Goal: Information Seeking & Learning: Learn about a topic

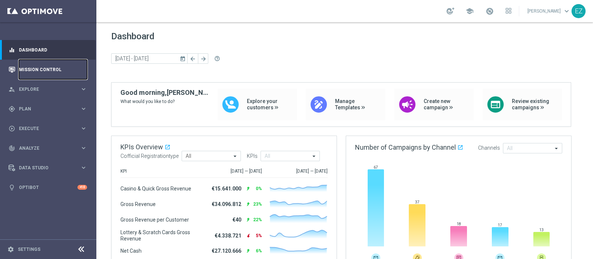
click at [45, 70] on link "Mission Control" at bounding box center [53, 70] width 68 height 20
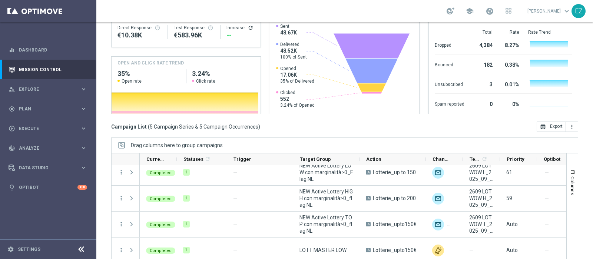
scroll to position [35, 0]
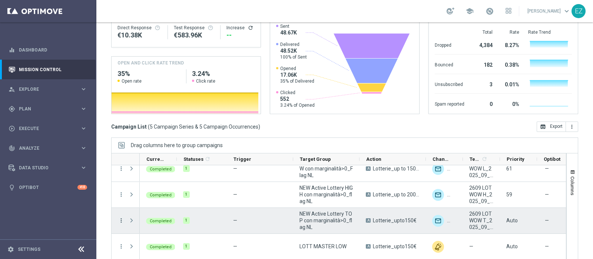
click at [121, 217] on icon "more_vert" at bounding box center [121, 220] width 7 height 7
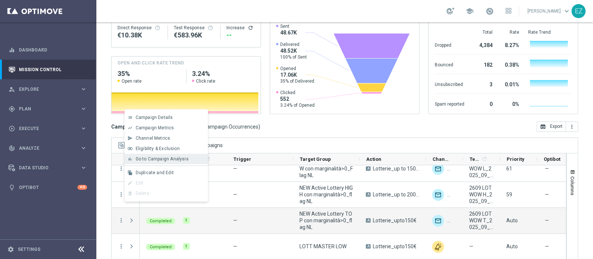
click at [166, 161] on span "Go to Campaign Analysis" at bounding box center [162, 159] width 53 height 5
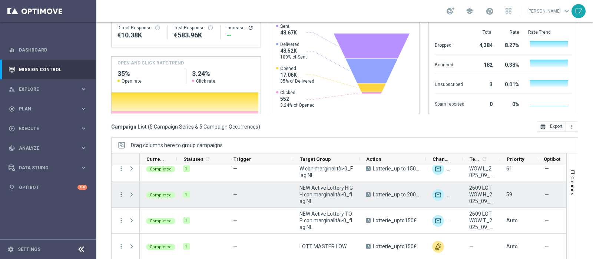
click at [120, 191] on icon "more_vert" at bounding box center [121, 194] width 7 height 7
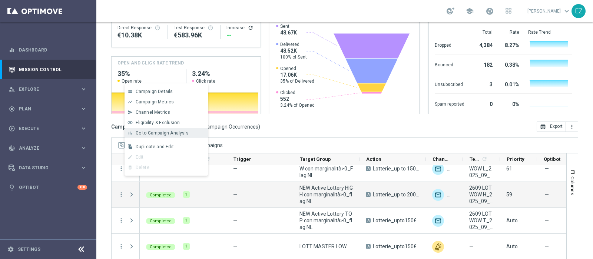
click at [159, 136] on div "bar_chart Go to Campaign Analysis" at bounding box center [166, 133] width 83 height 10
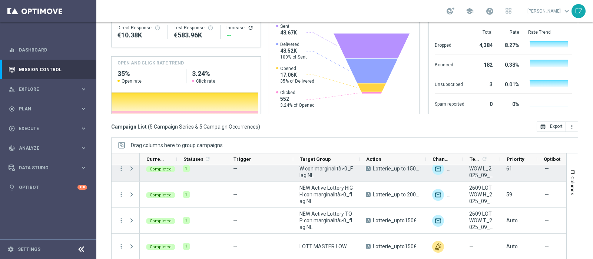
scroll to position [0, 0]
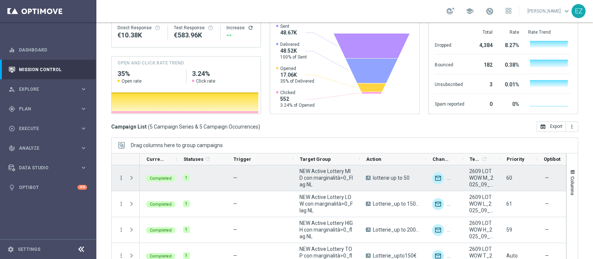
click at [121, 175] on icon "more_vert" at bounding box center [121, 178] width 7 height 7
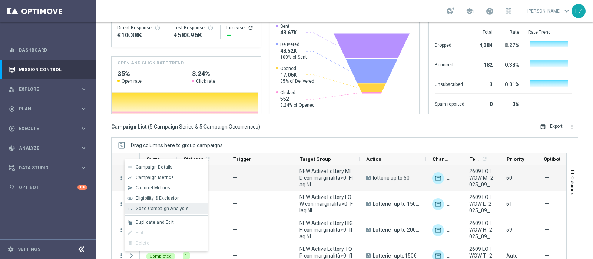
click at [150, 211] on span "Go to Campaign Analysis" at bounding box center [162, 208] width 53 height 5
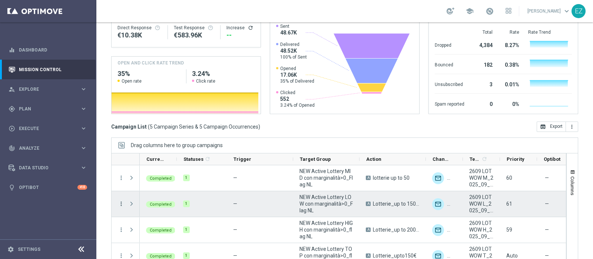
click at [120, 201] on icon "more_vert" at bounding box center [121, 204] width 7 height 7
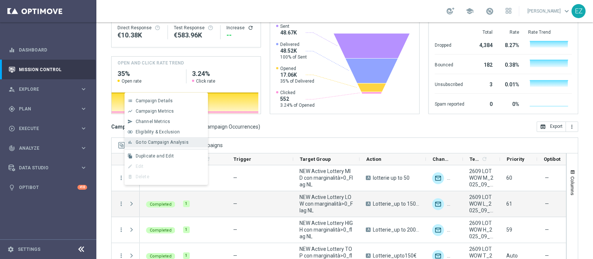
click at [151, 140] on span "Go to Campaign Analysis" at bounding box center [162, 142] width 53 height 5
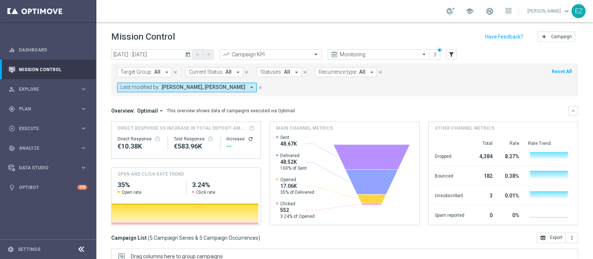
click at [188, 55] on icon "today" at bounding box center [188, 54] width 7 height 7
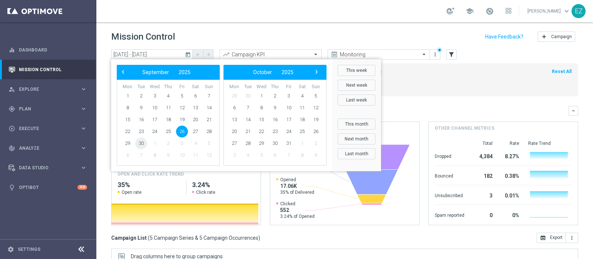
click at [141, 143] on span "30" at bounding box center [141, 144] width 12 height 12
click at [141, 142] on span "30" at bounding box center [141, 144] width 12 height 12
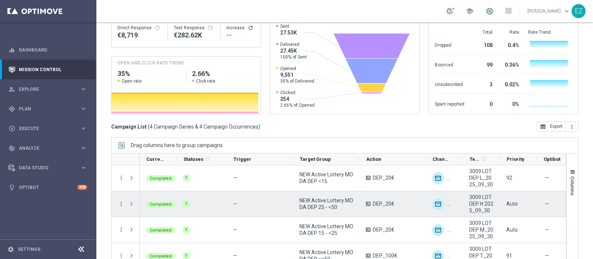
scroll to position [9, 0]
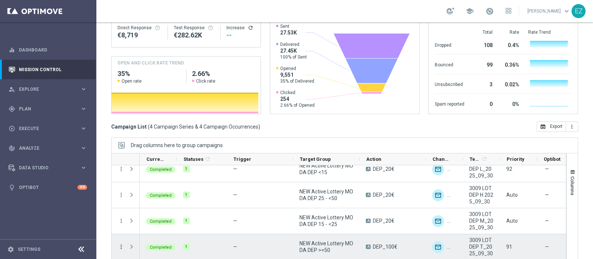
click at [122, 244] on icon "more_vert" at bounding box center [121, 247] width 7 height 7
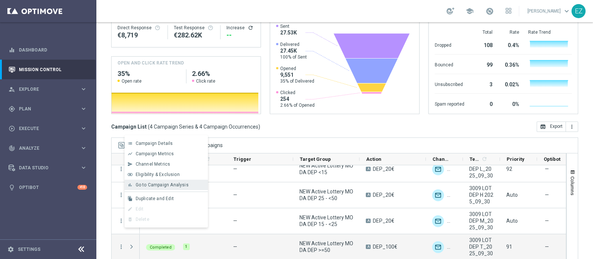
click at [148, 184] on span "Go to Campaign Analysis" at bounding box center [162, 184] width 53 height 5
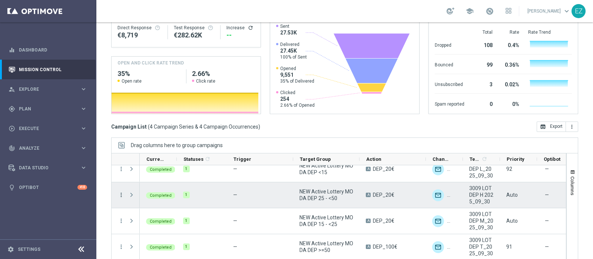
click at [121, 192] on icon "more_vert" at bounding box center [121, 195] width 7 height 7
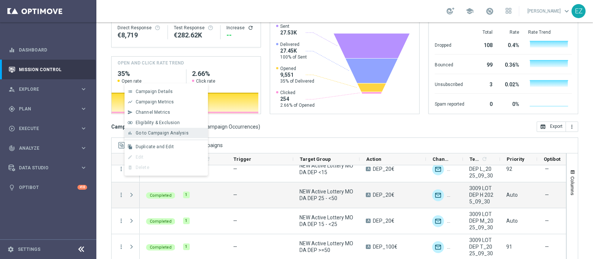
click at [150, 132] on span "Go to Campaign Analysis" at bounding box center [162, 133] width 53 height 5
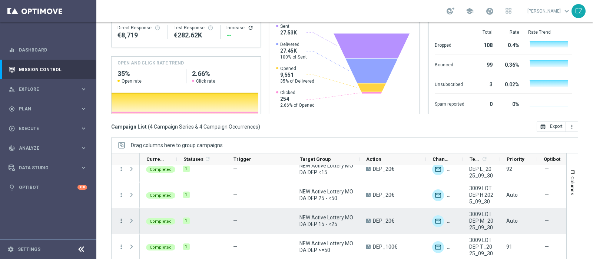
click at [121, 218] on icon "more_vert" at bounding box center [121, 221] width 7 height 7
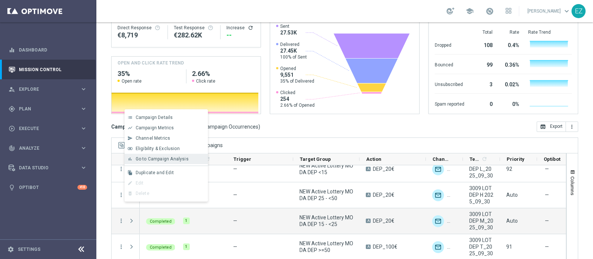
click at [145, 157] on span "Go to Campaign Analysis" at bounding box center [162, 159] width 53 height 5
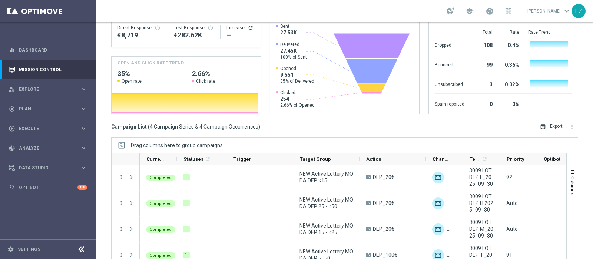
scroll to position [0, 0]
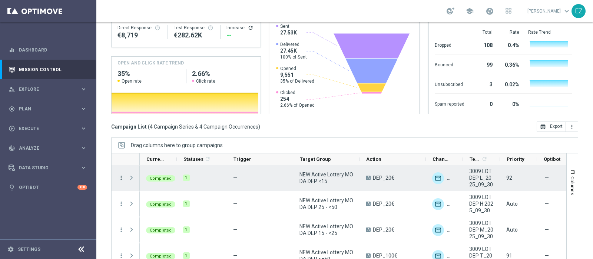
click at [121, 175] on icon "more_vert" at bounding box center [121, 178] width 7 height 7
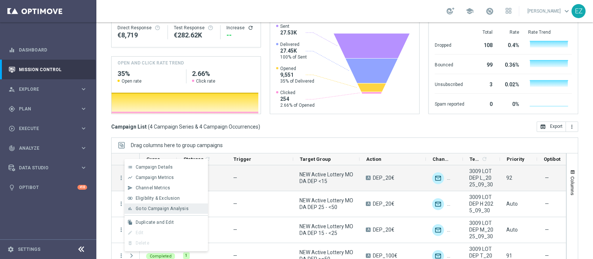
click at [174, 208] on span "Go to Campaign Analysis" at bounding box center [162, 208] width 53 height 5
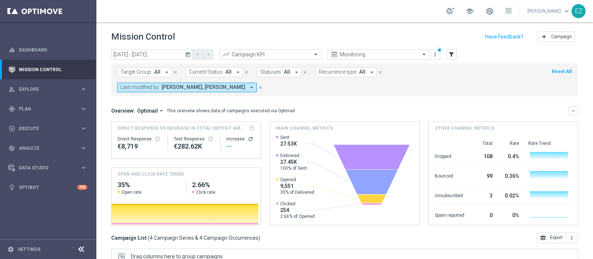
click at [189, 56] on icon "today" at bounding box center [188, 54] width 7 height 7
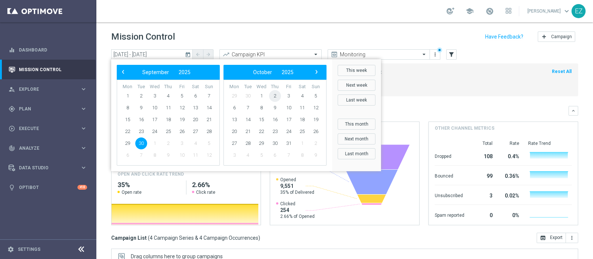
click at [274, 97] on span "2" at bounding box center [275, 96] width 12 height 12
click at [167, 98] on span "2" at bounding box center [168, 96] width 12 height 12
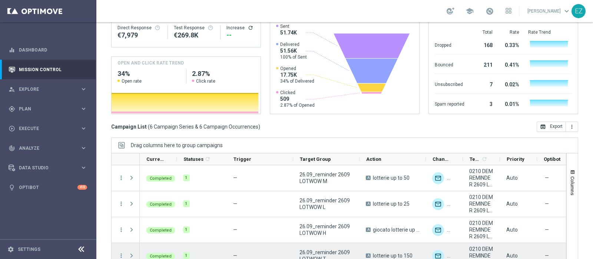
scroll to position [61, 0]
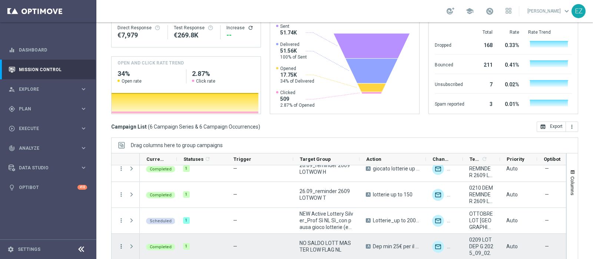
click at [120, 243] on icon "more_vert" at bounding box center [121, 246] width 7 height 7
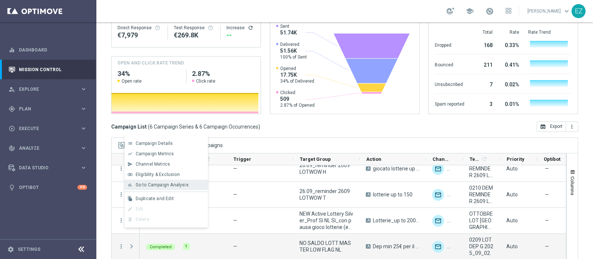
click at [174, 182] on div "bar_chart Go to Campaign Analysis" at bounding box center [166, 185] width 83 height 10
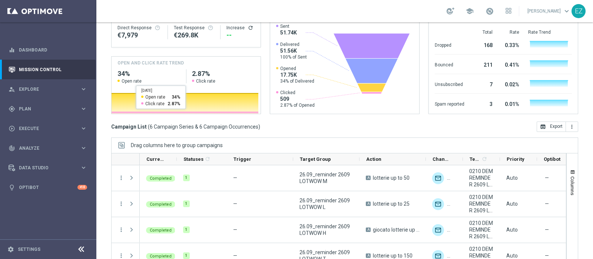
scroll to position [0, 0]
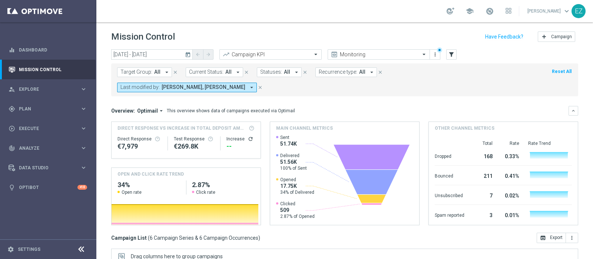
click at [186, 52] on icon "today" at bounding box center [188, 54] width 7 height 7
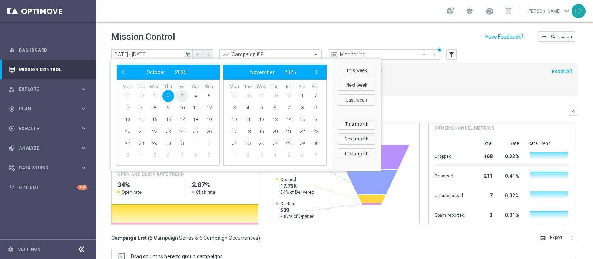
drag, startPoint x: 188, startPoint y: 97, endPoint x: 183, endPoint y: 95, distance: 5.4
click at [183, 95] on span "3" at bounding box center [182, 96] width 12 height 12
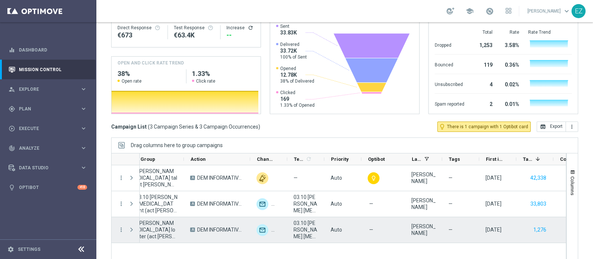
scroll to position [0, 206]
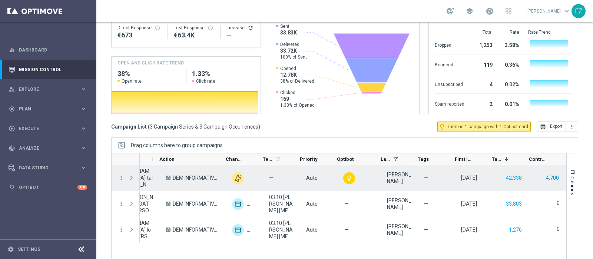
click at [546, 174] on button "4,700" at bounding box center [553, 178] width 14 height 9
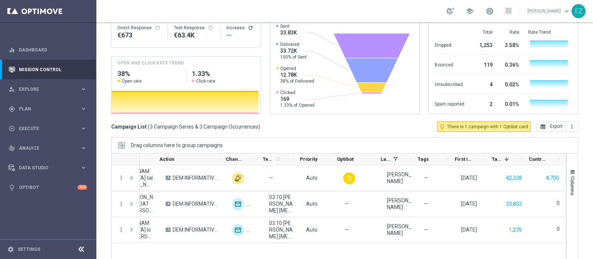
scroll to position [0, 0]
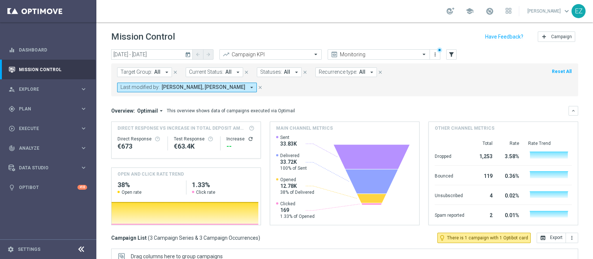
click at [185, 56] on icon "today" at bounding box center [188, 54] width 7 height 7
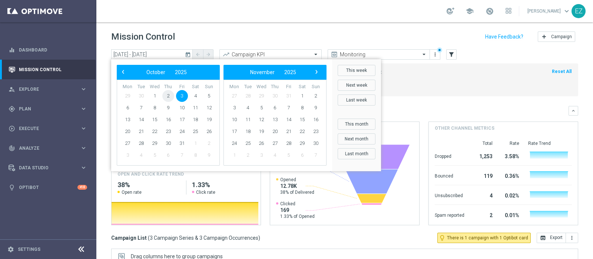
click at [169, 98] on span "2" at bounding box center [168, 96] width 12 height 12
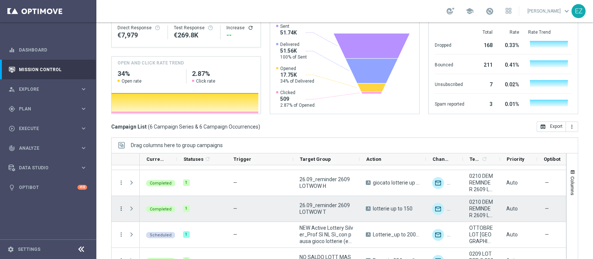
click at [121, 205] on icon "more_vert" at bounding box center [121, 208] width 7 height 7
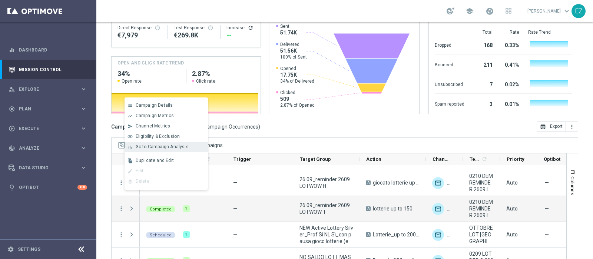
click at [171, 145] on span "Go to Campaign Analysis" at bounding box center [162, 146] width 53 height 5
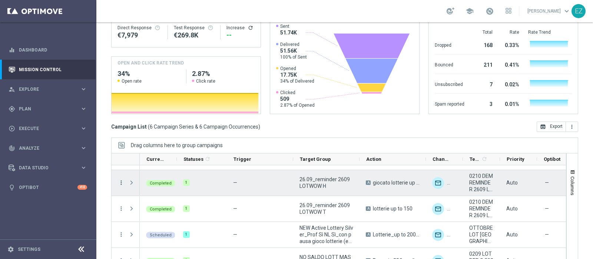
click at [121, 180] on icon "more_vert" at bounding box center [121, 183] width 7 height 7
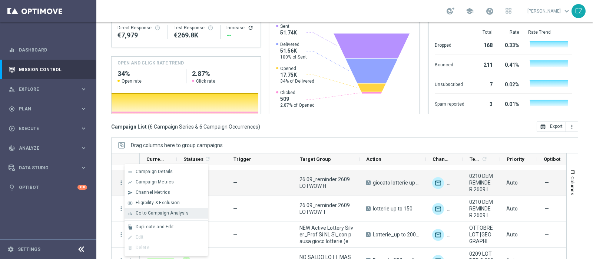
click at [154, 217] on div "bar_chart Go to Campaign Analysis" at bounding box center [166, 213] width 83 height 10
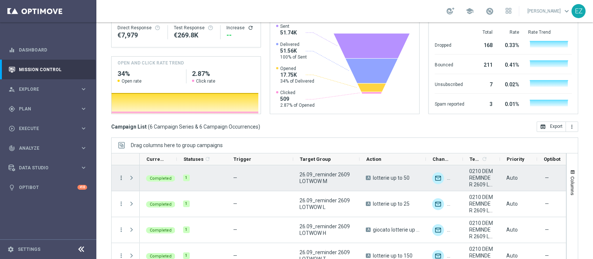
click at [120, 175] on icon "more_vert" at bounding box center [121, 178] width 7 height 7
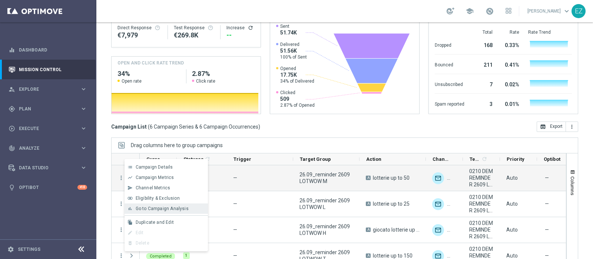
click at [149, 209] on span "Go to Campaign Analysis" at bounding box center [162, 208] width 53 height 5
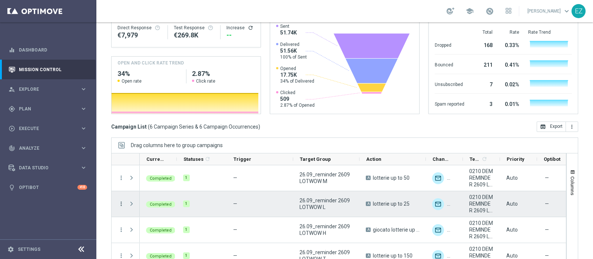
click at [122, 201] on icon "more_vert" at bounding box center [121, 204] width 7 height 7
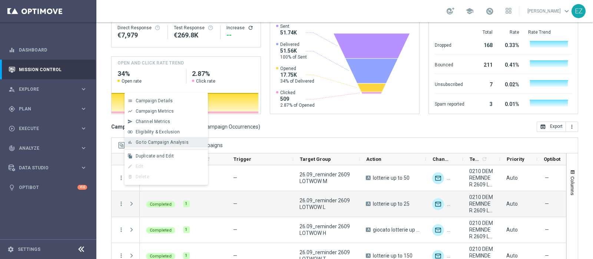
click at [169, 143] on span "Go to Campaign Analysis" at bounding box center [162, 142] width 53 height 5
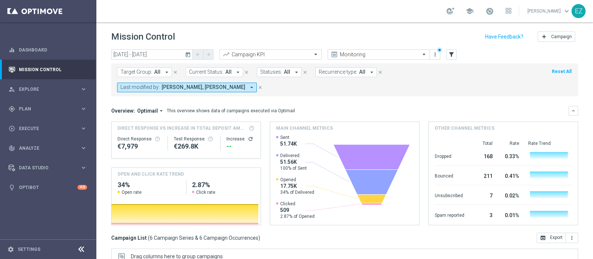
click at [191, 52] on icon "today" at bounding box center [188, 54] width 7 height 7
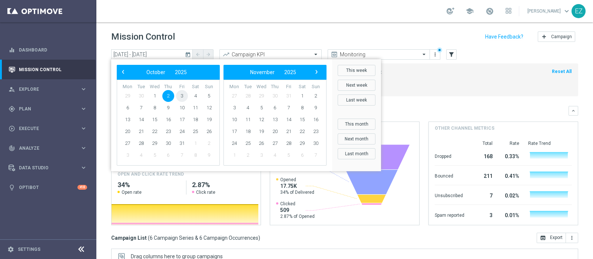
click at [180, 99] on span "3" at bounding box center [182, 96] width 12 height 12
type input "03 Oct 2025 - 03 Oct 2025"
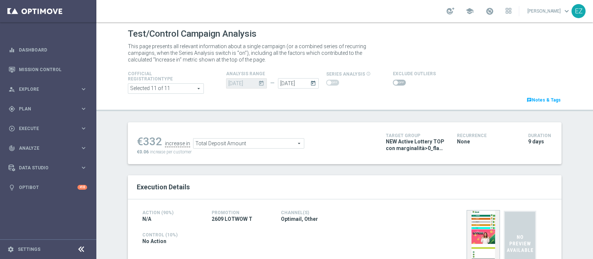
click at [280, 142] on span "Total Deposit Amount" at bounding box center [249, 144] width 111 height 10
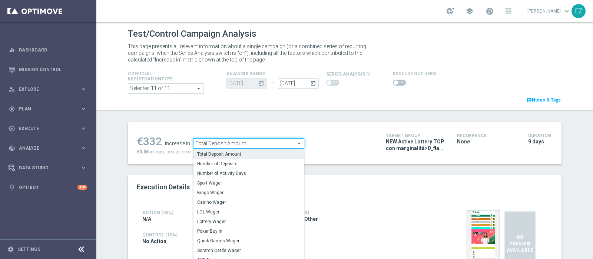
click at [322, 96] on div "Cofficial Registrationtype Selected 11 of 11 arrow_drop_down search Show Select…" at bounding box center [344, 86] width 445 height 35
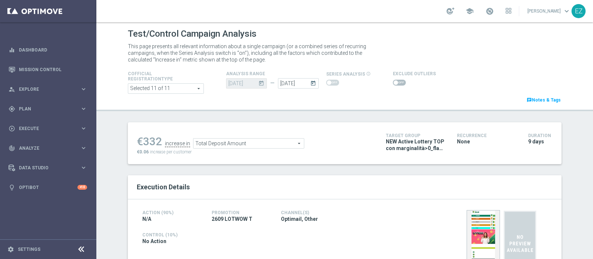
click at [394, 84] on span at bounding box center [396, 82] width 4 height 4
click at [393, 84] on input "checkbox" at bounding box center [399, 83] width 13 height 6
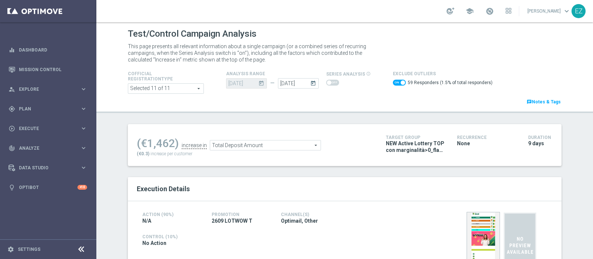
click at [300, 144] on span "Total Deposit Amount" at bounding box center [265, 146] width 111 height 10
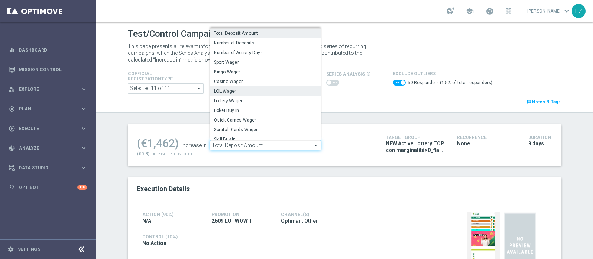
click at [250, 90] on span "LOL Wager" at bounding box center [265, 91] width 103 height 6
checkbox input "false"
type input "LOL Wager"
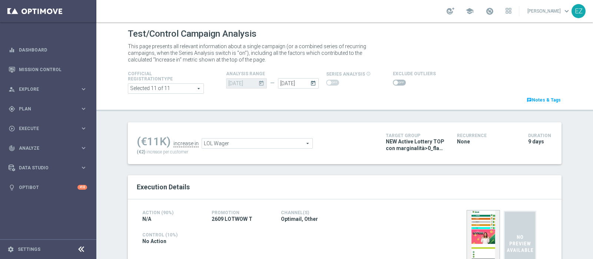
click at [393, 84] on span at bounding box center [399, 83] width 13 height 6
click at [393, 84] on input "checkbox" at bounding box center [399, 83] width 13 height 6
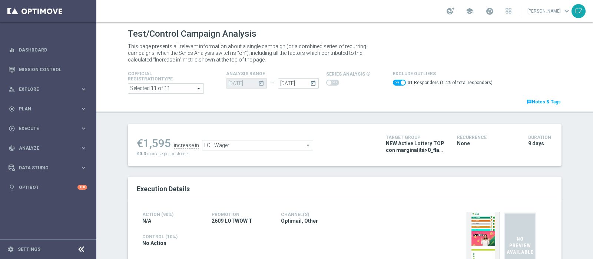
click at [280, 145] on span "LOL Wager" at bounding box center [257, 146] width 111 height 10
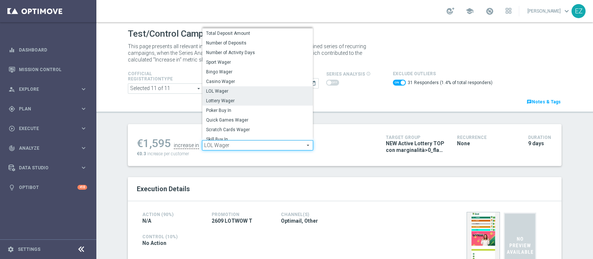
click at [245, 102] on span "Lottery Wager" at bounding box center [257, 101] width 103 height 6
checkbox input "false"
type input "Lottery Wager"
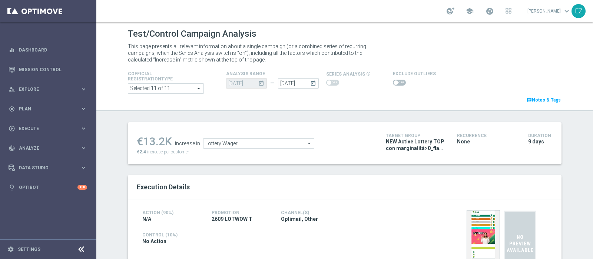
click at [394, 83] on span at bounding box center [396, 82] width 4 height 4
click at [393, 83] on input "checkbox" at bounding box center [399, 83] width 13 height 6
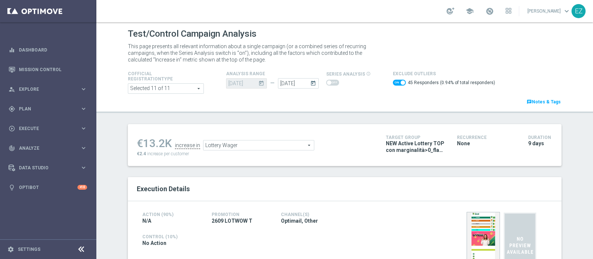
scroll to position [31, 0]
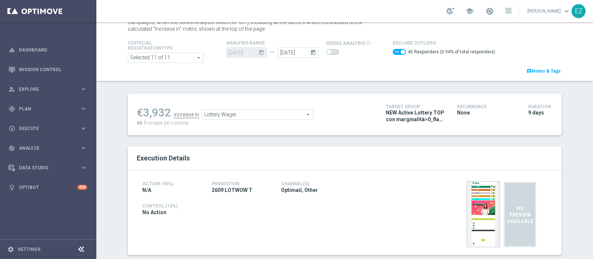
click at [296, 114] on span "Lottery Wager" at bounding box center [257, 115] width 111 height 10
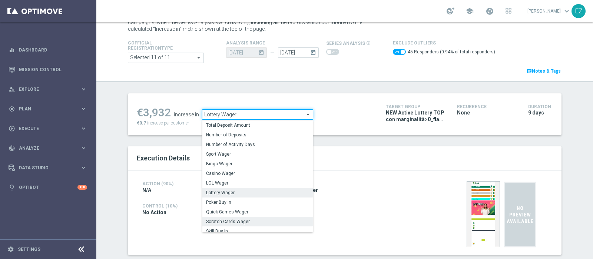
click at [243, 220] on span "Scratch Cards Wager" at bounding box center [257, 222] width 103 height 6
checkbox input "false"
type input "Scratch Cards Wager"
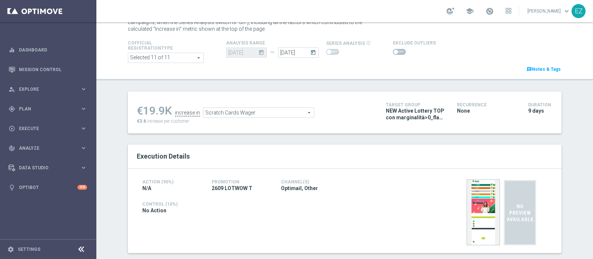
click at [393, 52] on span at bounding box center [399, 52] width 13 height 6
click at [393, 52] on input "checkbox" at bounding box center [399, 52] width 13 height 6
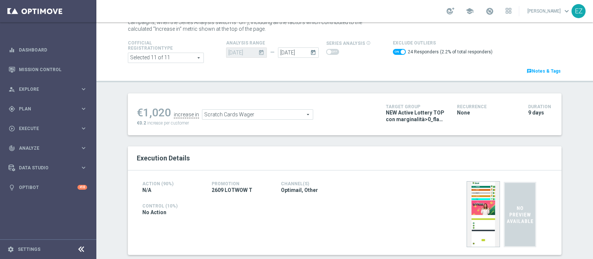
click at [258, 119] on div "Scratch Cards Wager Scratch Cards Wager arrow_drop_down search" at bounding box center [257, 114] width 111 height 10
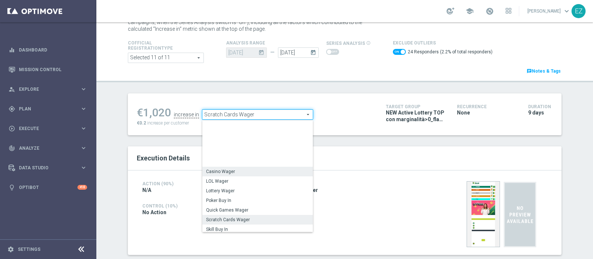
scroll to position [89, 0]
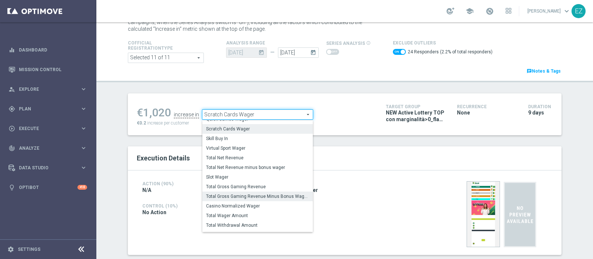
click at [246, 194] on span "Total Gross Gaming Revenue Minus Bonus Wagared" at bounding box center [257, 197] width 103 height 6
checkbox input "false"
type input "Total Gross Gaming Revenue Minus Bonus Wagared"
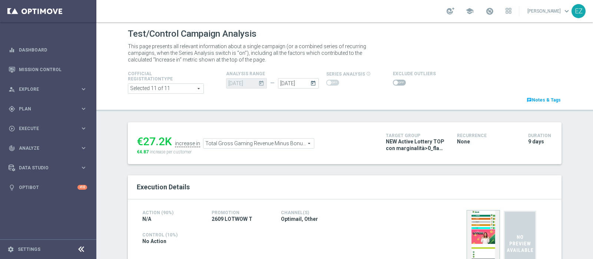
click at [394, 82] on span at bounding box center [396, 82] width 4 height 4
click at [393, 82] on input "checkbox" at bounding box center [399, 83] width 13 height 6
checkbox input "true"
click at [393, 84] on span at bounding box center [399, 83] width 13 height 6
click at [393, 84] on input "checkbox" at bounding box center [399, 83] width 13 height 6
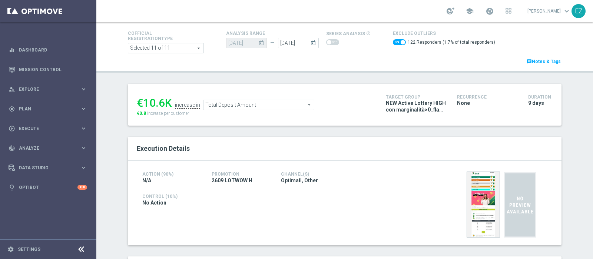
scroll to position [44, 0]
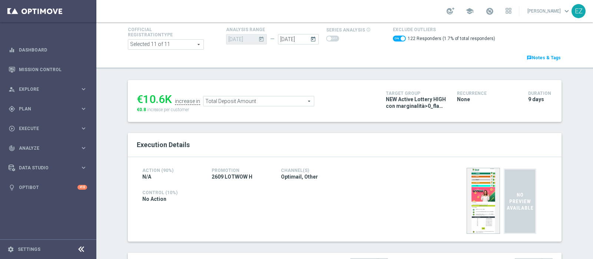
click at [279, 101] on span "Total Deposit Amount" at bounding box center [259, 101] width 111 height 10
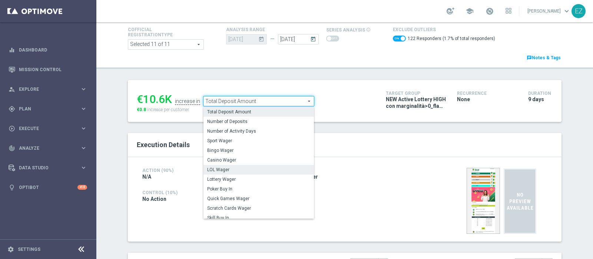
click at [223, 168] on span "LOL Wager" at bounding box center [258, 170] width 103 height 6
checkbox input "false"
type input "LOL Wager"
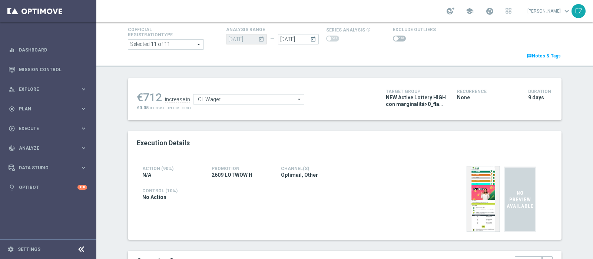
click at [394, 38] on span at bounding box center [396, 38] width 4 height 4
click at [393, 38] on input "checkbox" at bounding box center [399, 39] width 13 height 6
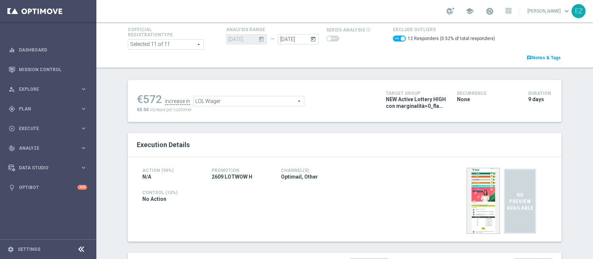
click at [272, 96] on span "LOL Wager" at bounding box center [249, 101] width 111 height 10
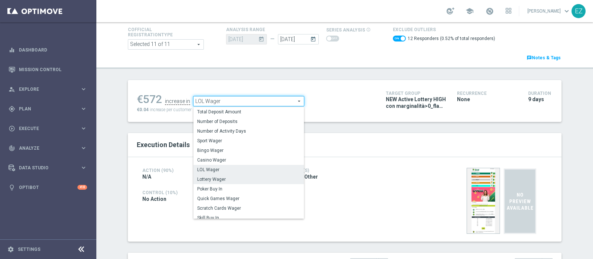
click at [222, 182] on label "Lottery Wager" at bounding box center [249, 180] width 111 height 10
checkbox input "false"
type input "Lottery Wager"
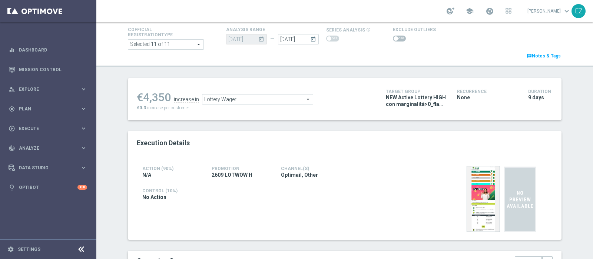
click at [394, 40] on span at bounding box center [396, 38] width 4 height 4
click at [393, 40] on input "checkbox" at bounding box center [399, 39] width 13 height 6
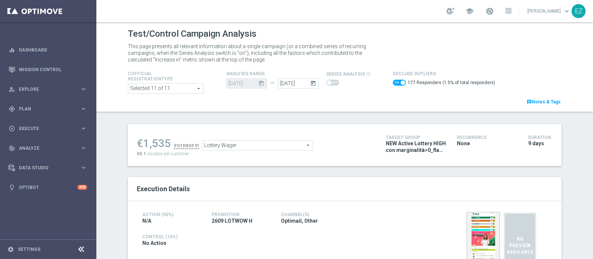
click at [289, 142] on span "Lottery Wager" at bounding box center [257, 146] width 111 height 10
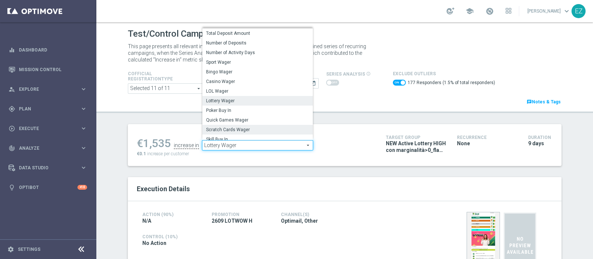
click at [246, 131] on span "Scratch Cards Wager" at bounding box center [257, 130] width 103 height 6
checkbox input "false"
type input "Scratch Cards Wager"
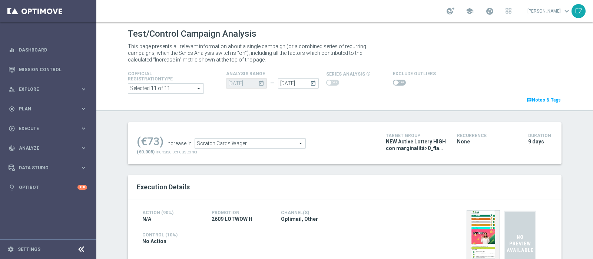
click at [394, 83] on span at bounding box center [396, 82] width 4 height 4
click at [393, 83] on input "checkbox" at bounding box center [399, 83] width 13 height 6
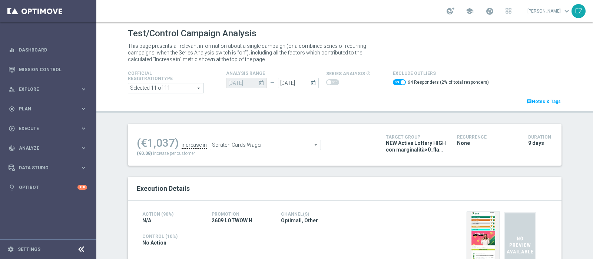
scroll to position [24, 0]
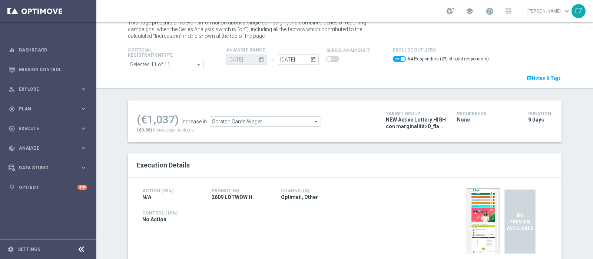
click at [280, 122] on span "Scratch Cards Wager" at bounding box center [265, 122] width 111 height 10
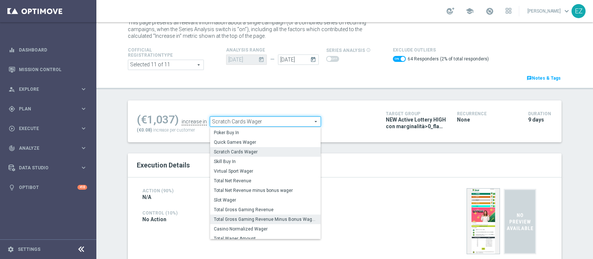
scroll to position [74, 0]
click at [261, 219] on span "Total Gross Gaming Revenue Minus Bonus Wagared" at bounding box center [265, 220] width 103 height 6
checkbox input "false"
type input "Total Gross Gaming Revenue Minus Bonus Wagared"
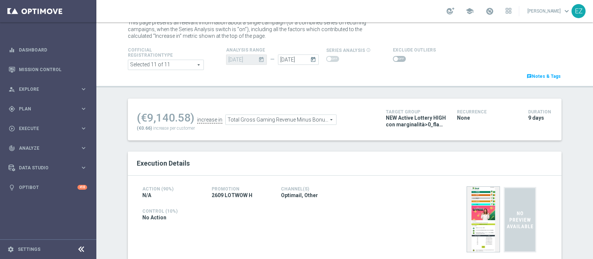
scroll to position [55, 0]
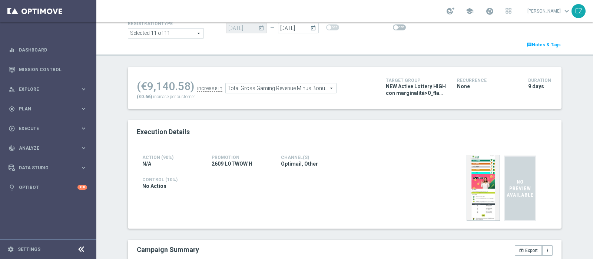
click at [394, 28] on span at bounding box center [399, 27] width 13 height 6
click at [394, 28] on input "checkbox" at bounding box center [399, 27] width 13 height 6
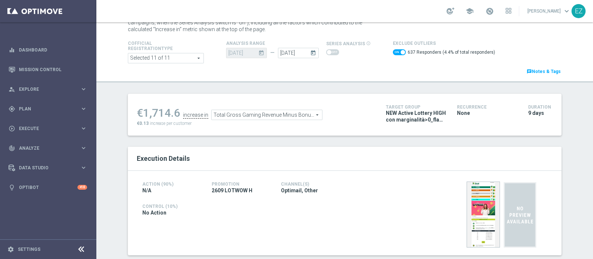
scroll to position [17, 0]
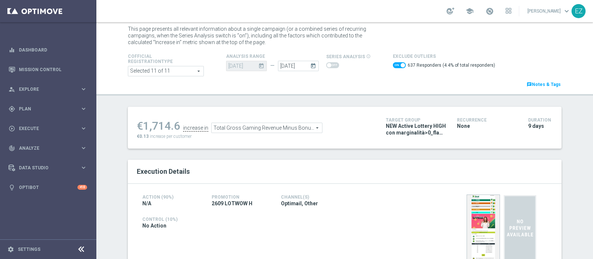
click at [306, 123] on span "Total Gross Gaming Revenue Minus Bonus Wagared" at bounding box center [267, 128] width 111 height 10
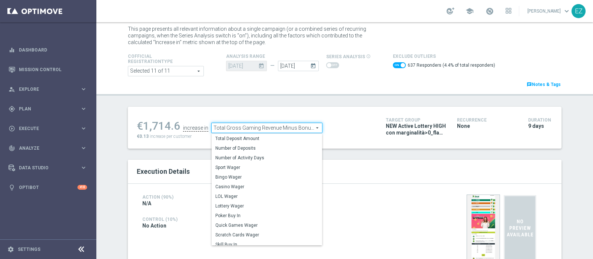
click at [333, 94] on header "Test/Control Campaign Analysis This page presents all relevant information abou…" at bounding box center [344, 50] width 497 height 91
checkbox input "false"
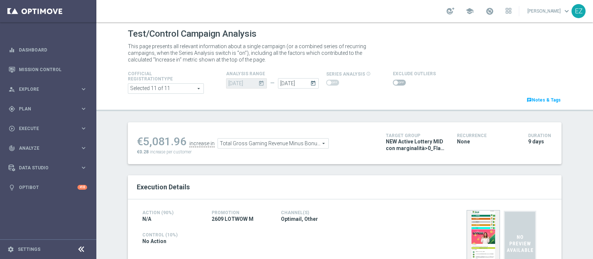
click at [393, 84] on span at bounding box center [399, 83] width 13 height 6
click at [393, 84] on input "checkbox" at bounding box center [399, 83] width 13 height 6
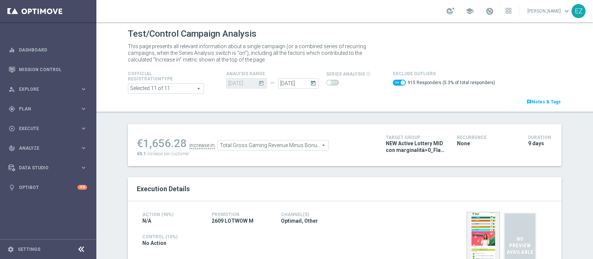
click at [265, 145] on span "Total Gross Gaming Revenue Minus Bonus Wagared" at bounding box center [273, 146] width 111 height 10
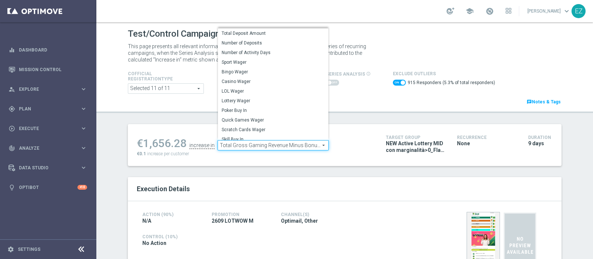
click at [252, 30] on span "Total Deposit Amount" at bounding box center [273, 33] width 103 height 6
checkbox input "false"
type input "Total Deposit Amount"
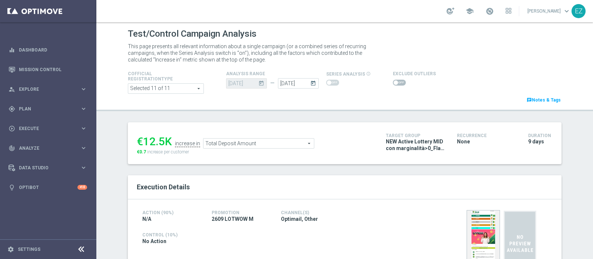
click at [394, 83] on span at bounding box center [396, 82] width 4 height 4
click at [393, 83] on input "checkbox" at bounding box center [399, 83] width 13 height 6
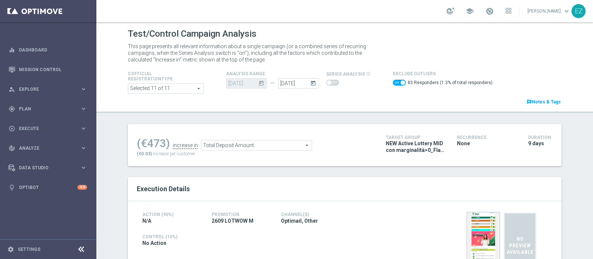
click at [289, 144] on span "Total Deposit Amount" at bounding box center [256, 146] width 111 height 10
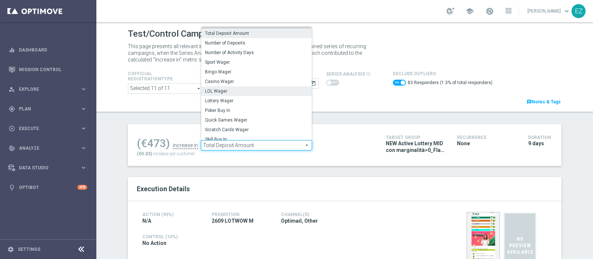
click at [246, 93] on span "LOL Wager" at bounding box center [256, 91] width 103 height 6
checkbox input "false"
type input "LOL Wager"
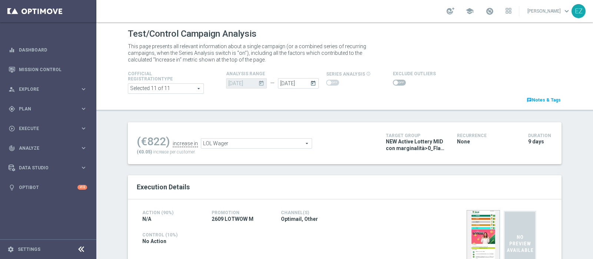
click at [393, 83] on span at bounding box center [399, 83] width 13 height 6
click at [393, 83] on input "checkbox" at bounding box center [399, 83] width 13 height 6
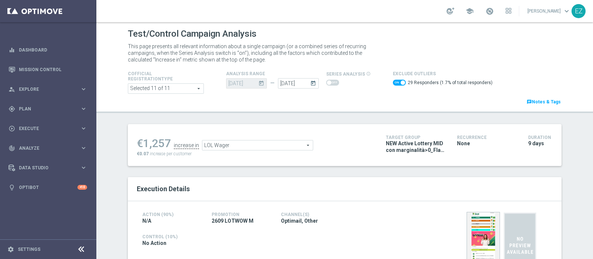
click at [273, 146] on span "LOL Wager" at bounding box center [257, 146] width 111 height 10
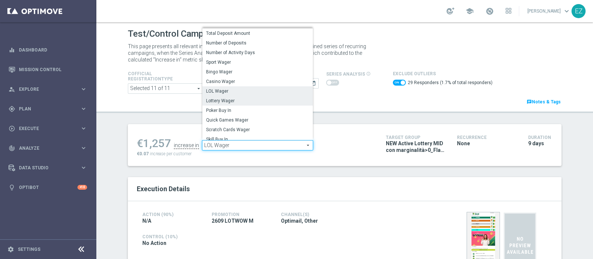
click at [242, 103] on span "Lottery Wager" at bounding box center [257, 101] width 103 height 6
checkbox input "false"
type input "Lottery Wager"
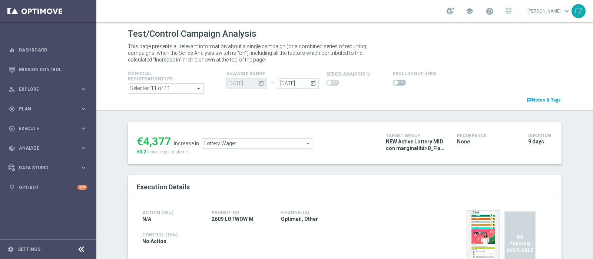
click at [394, 86] on switch at bounding box center [399, 83] width 13 height 6
click at [393, 80] on span at bounding box center [399, 83] width 13 height 6
click at [393, 80] on input "checkbox" at bounding box center [399, 83] width 13 height 6
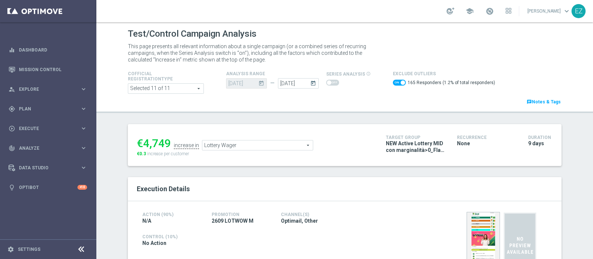
click at [270, 146] on span "Lottery Wager" at bounding box center [257, 146] width 111 height 10
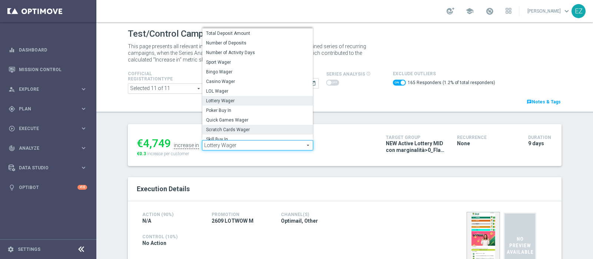
click at [263, 130] on span "Scratch Cards Wager" at bounding box center [257, 130] width 103 height 6
checkbox input "false"
type input "Scratch Cards Wager"
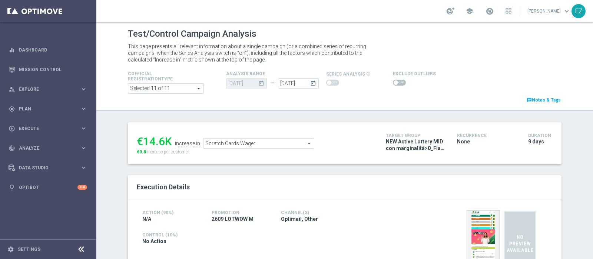
click at [393, 83] on span at bounding box center [399, 83] width 13 height 6
click at [393, 83] on input "checkbox" at bounding box center [399, 83] width 13 height 6
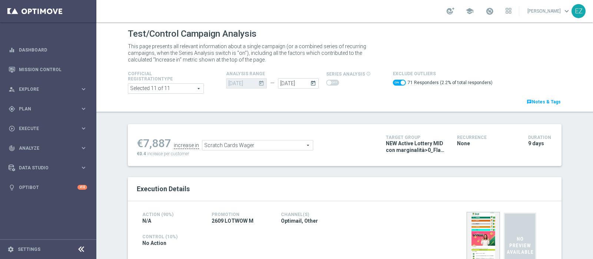
click at [276, 145] on span "Scratch Cards Wager" at bounding box center [257, 146] width 111 height 10
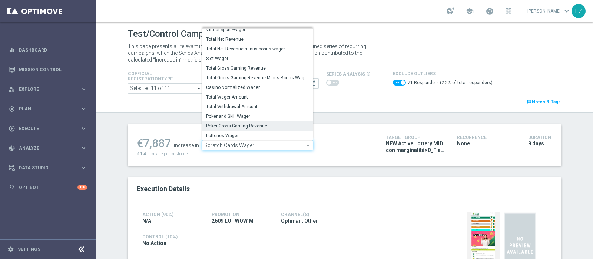
scroll to position [115, 0]
click at [253, 80] on label "Total Gross Gaming Revenue Minus Bonus Wagared" at bounding box center [257, 78] width 111 height 10
checkbox input "false"
type input "Total Gross Gaming Revenue Minus Bonus Wagared"
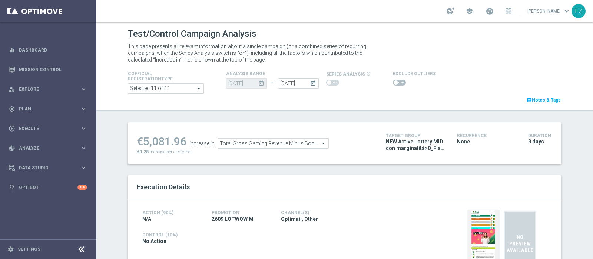
click at [393, 80] on span at bounding box center [399, 83] width 13 height 6
click at [393, 80] on input "checkbox" at bounding box center [399, 83] width 13 height 6
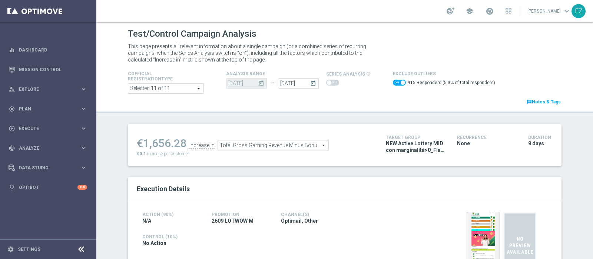
click at [393, 82] on span at bounding box center [399, 83] width 13 height 6
click at [393, 82] on input "checkbox" at bounding box center [399, 83] width 13 height 6
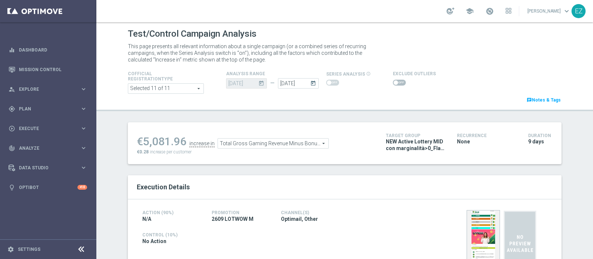
click at [394, 80] on span at bounding box center [396, 82] width 4 height 4
click at [393, 80] on input "checkbox" at bounding box center [399, 83] width 13 height 6
checkbox input "true"
drag, startPoint x: 393, startPoint y: 82, endPoint x: 378, endPoint y: 103, distance: 25.4
click at [393, 82] on span at bounding box center [399, 83] width 13 height 6
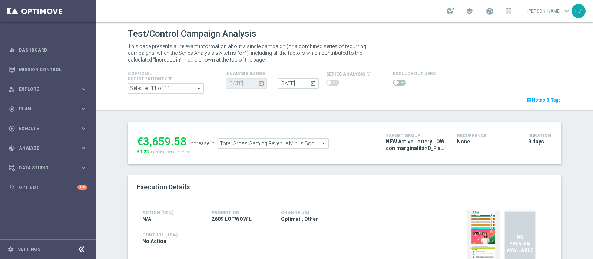
click at [393, 82] on input "checkbox" at bounding box center [399, 83] width 13 height 6
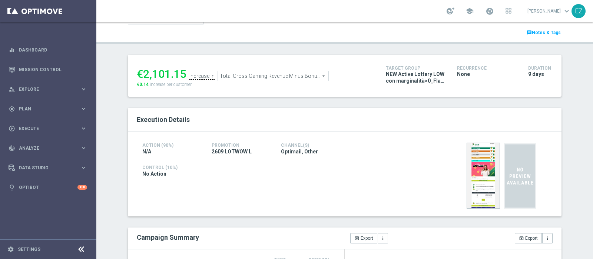
scroll to position [21, 0]
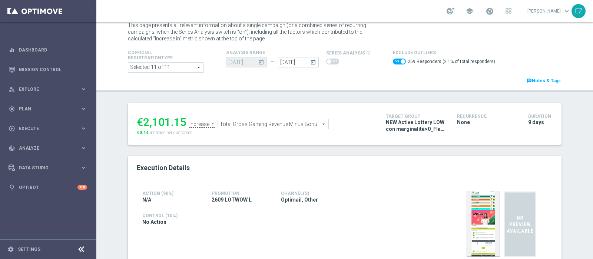
click at [279, 124] on span "Total Gross Gaming Revenue Minus Bonus Wagared" at bounding box center [273, 124] width 111 height 10
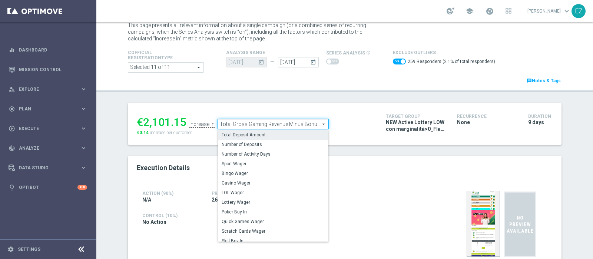
click at [264, 136] on span "Total Deposit Amount" at bounding box center [273, 135] width 103 height 6
checkbox input "false"
type input "Total Deposit Amount"
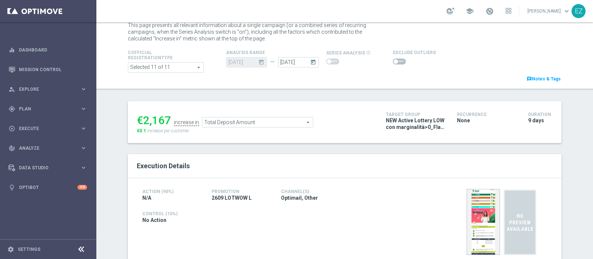
click at [393, 60] on span at bounding box center [399, 62] width 13 height 6
click at [393, 60] on input "checkbox" at bounding box center [399, 62] width 13 height 6
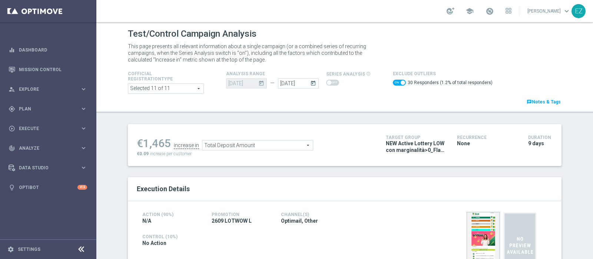
click at [293, 144] on span "Total Deposit Amount" at bounding box center [257, 146] width 111 height 10
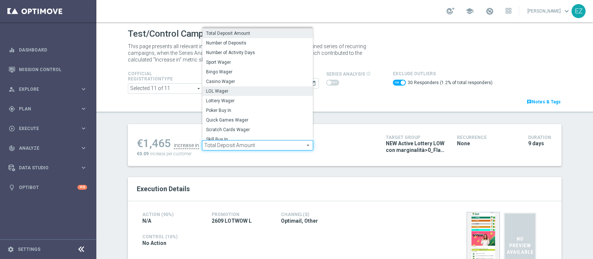
click at [233, 92] on span "LOL Wager" at bounding box center [257, 91] width 103 height 6
checkbox input "false"
type input "LOL Wager"
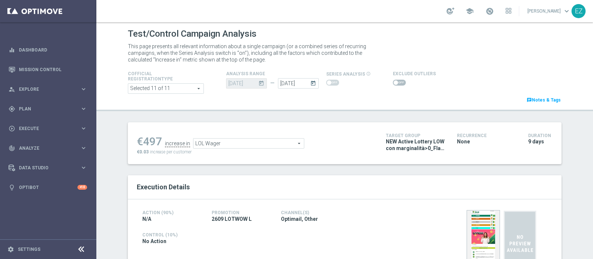
click at [393, 84] on span at bounding box center [399, 83] width 13 height 6
click at [393, 84] on input "checkbox" at bounding box center [399, 83] width 13 height 6
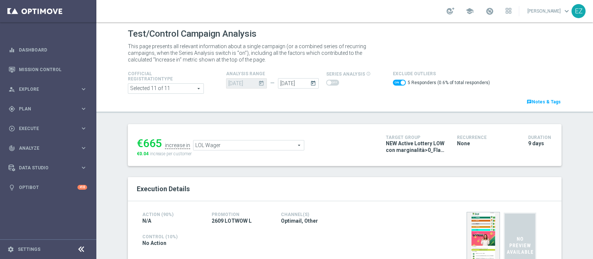
click at [211, 146] on span "LOL Wager" at bounding box center [249, 146] width 111 height 10
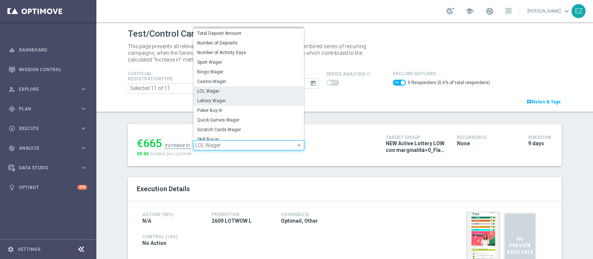
click at [221, 99] on span "Lottery Wager" at bounding box center [248, 101] width 103 height 6
checkbox input "false"
type input "Lottery Wager"
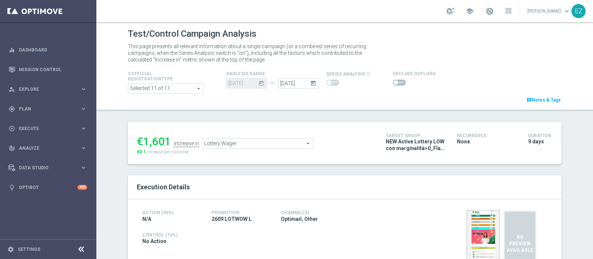
click at [394, 82] on span at bounding box center [396, 82] width 4 height 4
click at [393, 82] on input "checkbox" at bounding box center [399, 83] width 13 height 6
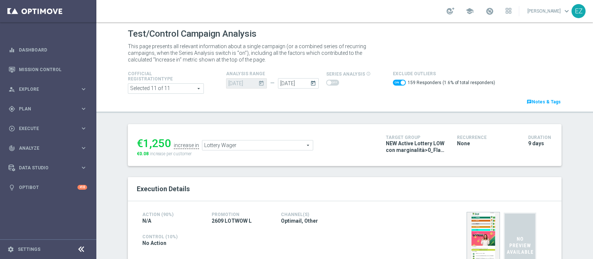
click at [291, 142] on span "Lottery Wager" at bounding box center [257, 146] width 111 height 10
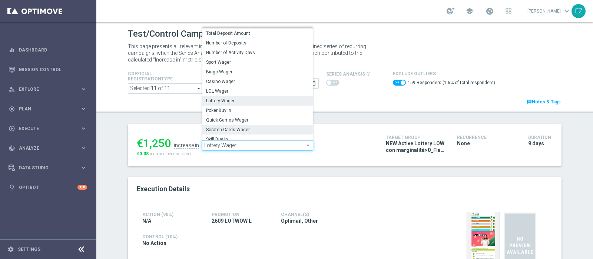
click at [255, 131] on span "Scratch Cards Wager" at bounding box center [257, 130] width 103 height 6
checkbox input "false"
type input "Scratch Cards Wager"
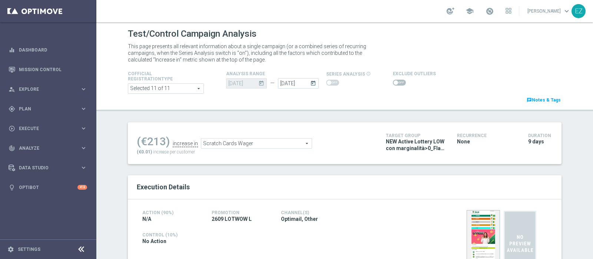
click at [393, 80] on span at bounding box center [399, 83] width 13 height 6
click at [393, 80] on input "checkbox" at bounding box center [399, 83] width 13 height 6
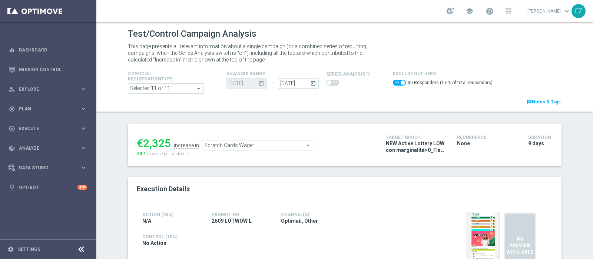
click at [393, 83] on span at bounding box center [399, 83] width 13 height 6
click at [393, 83] on input "checkbox" at bounding box center [399, 83] width 13 height 6
checkbox input "false"
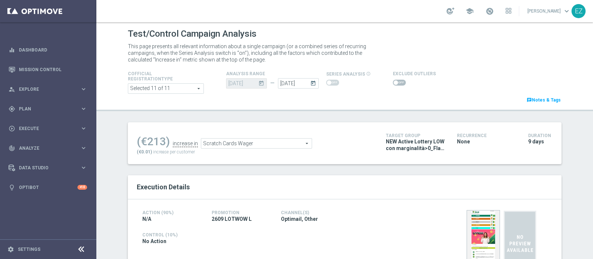
click at [265, 144] on span "Scratch Cards Wager" at bounding box center [256, 144] width 111 height 10
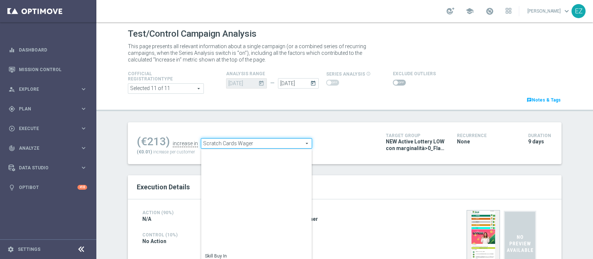
scroll to position [115, 0]
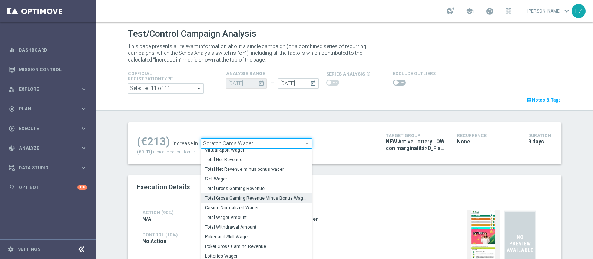
click at [206, 200] on span "Total Gross Gaming Revenue Minus Bonus Wagared" at bounding box center [256, 198] width 103 height 6
type input "Total Gross Gaming Revenue Minus Bonus Wagared"
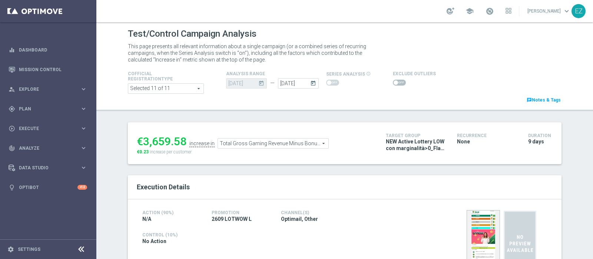
click at [264, 140] on span "Total Gross Gaming Revenue Minus Bonus Wagared" at bounding box center [273, 144] width 111 height 10
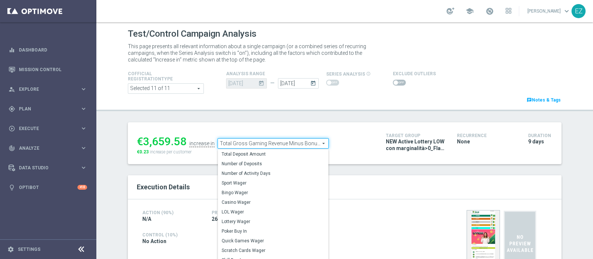
click at [348, 94] on div "Cofficial Registrationtype Selected 11 of 11 arrow_drop_down search Show Select…" at bounding box center [344, 86] width 445 height 35
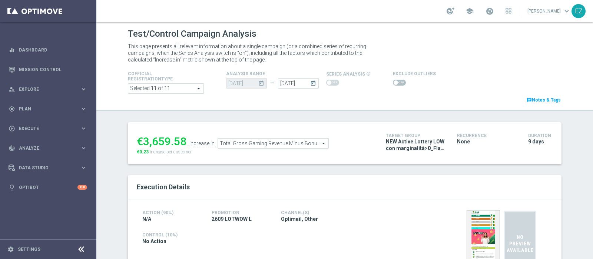
click at [395, 82] on span at bounding box center [399, 83] width 13 height 6
click at [395, 82] on input "checkbox" at bounding box center [399, 83] width 13 height 6
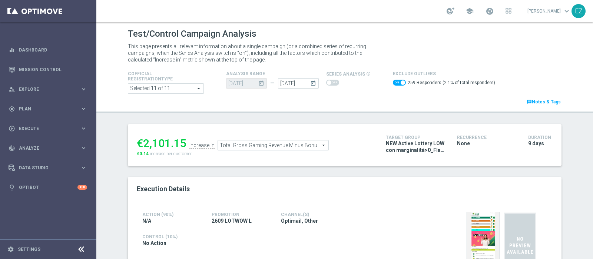
click at [278, 142] on span "Total Gross Gaming Revenue Minus Bonus Wagared" at bounding box center [273, 146] width 111 height 10
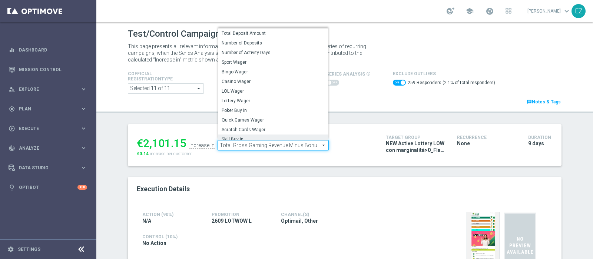
click at [257, 139] on span "Skill Buy In" at bounding box center [273, 139] width 103 height 6
checkbox input "false"
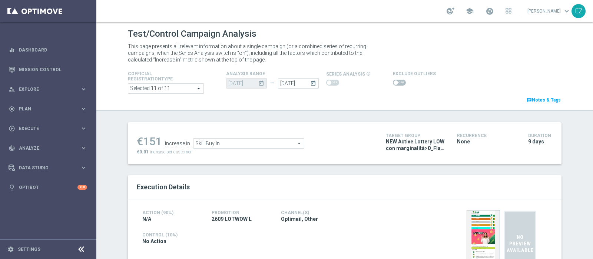
click at [250, 141] on span "Skill Buy In" at bounding box center [249, 144] width 111 height 10
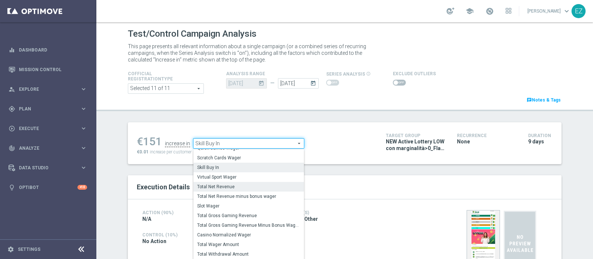
scroll to position [59, 0]
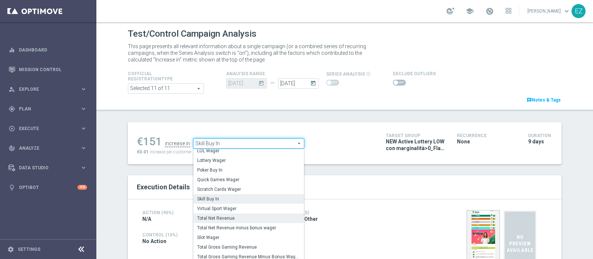
click at [235, 189] on span "Scratch Cards Wager" at bounding box center [248, 190] width 103 height 6
type input "Scratch Cards Wager"
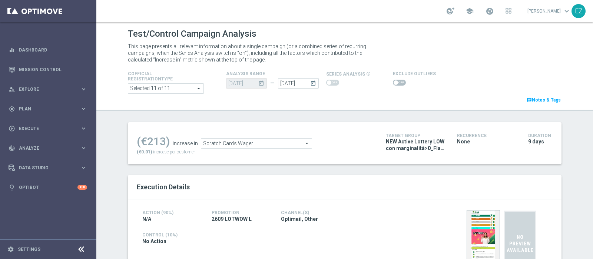
click at [393, 82] on span at bounding box center [399, 83] width 13 height 6
click at [393, 82] on input "checkbox" at bounding box center [399, 83] width 13 height 6
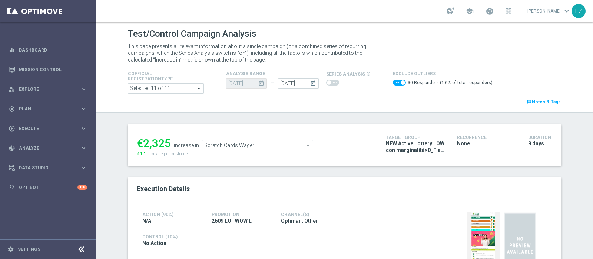
click at [252, 144] on span "Scratch Cards Wager" at bounding box center [257, 146] width 111 height 10
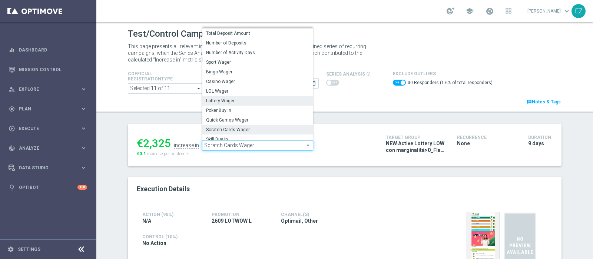
click at [220, 103] on span "Lottery Wager" at bounding box center [257, 101] width 103 height 6
checkbox input "false"
type input "Lottery Wager"
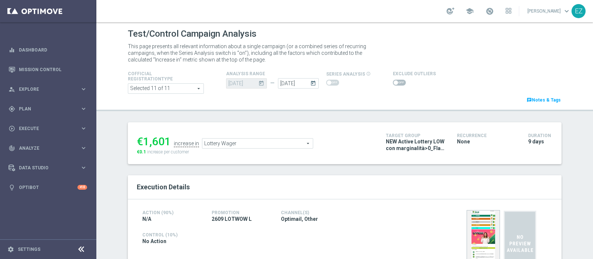
click at [394, 84] on span at bounding box center [396, 82] width 4 height 4
click at [393, 84] on input "checkbox" at bounding box center [399, 83] width 13 height 6
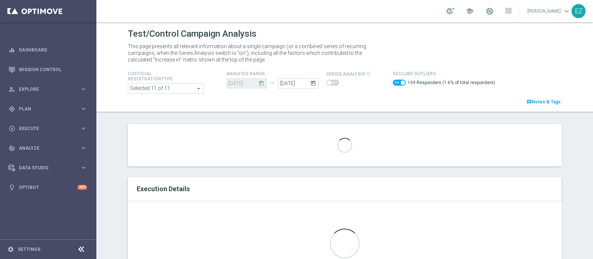
click at [393, 84] on span at bounding box center [399, 83] width 13 height 6
click at [393, 84] on input "checkbox" at bounding box center [399, 83] width 13 height 6
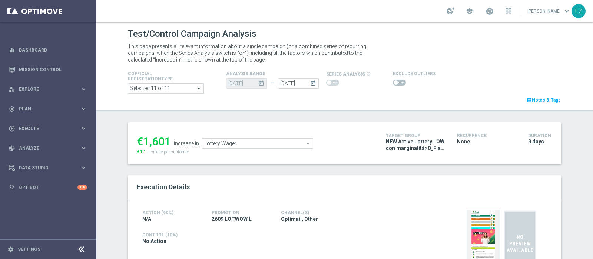
click at [395, 83] on span at bounding box center [399, 83] width 13 height 6
click at [395, 83] on input "checkbox" at bounding box center [399, 83] width 13 height 6
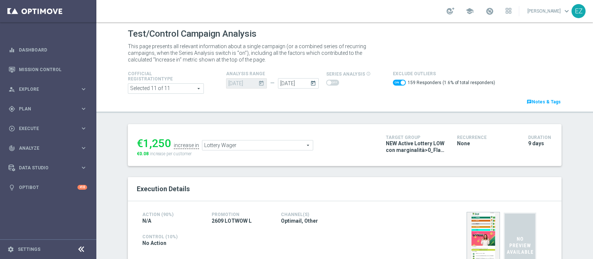
click at [401, 81] on span at bounding box center [403, 82] width 4 height 4
click at [397, 81] on input "checkbox" at bounding box center [399, 83] width 13 height 6
checkbox input "false"
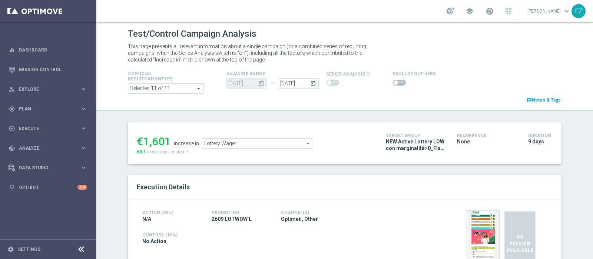
click at [286, 142] on span "Lottery Wager" at bounding box center [257, 144] width 111 height 10
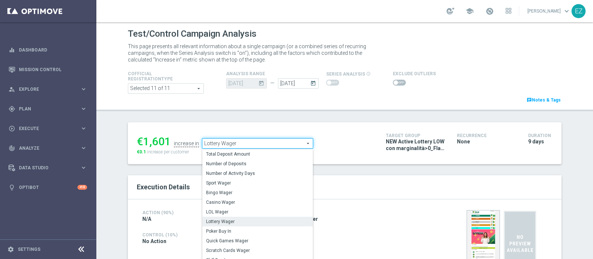
click at [343, 123] on div "€1,601 increase in Lottery Wager Lottery Wager arrow_drop_down search Total Dep…" at bounding box center [345, 143] width 434 height 42
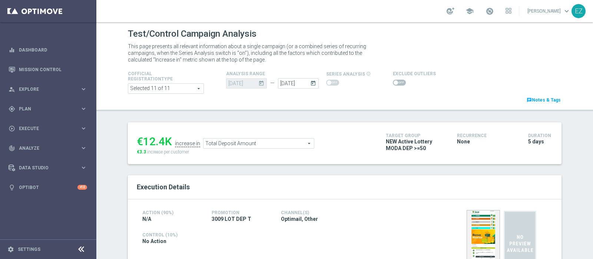
click at [394, 85] on span at bounding box center [399, 83] width 13 height 6
click at [394, 85] on input "checkbox" at bounding box center [399, 83] width 13 height 6
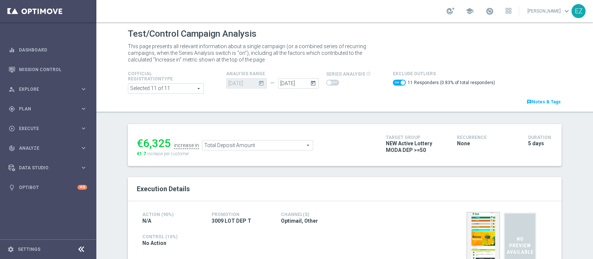
click at [393, 83] on span at bounding box center [399, 83] width 13 height 6
click at [393, 83] on input "checkbox" at bounding box center [399, 83] width 13 height 6
checkbox input "false"
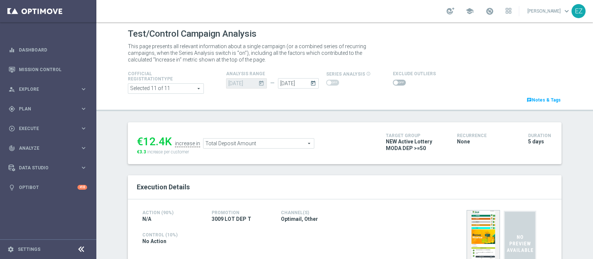
click at [273, 139] on span "Total Deposit Amount" at bounding box center [259, 144] width 111 height 10
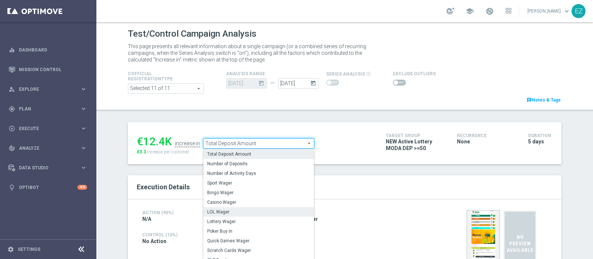
click at [217, 212] on span "LOL Wager" at bounding box center [258, 212] width 103 height 6
type input "LOL Wager"
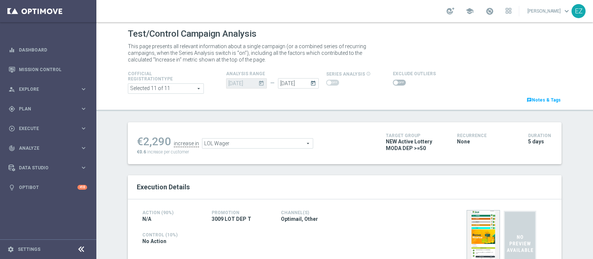
click at [394, 82] on span at bounding box center [399, 83] width 13 height 6
click at [394, 82] on input "checkbox" at bounding box center [399, 83] width 13 height 6
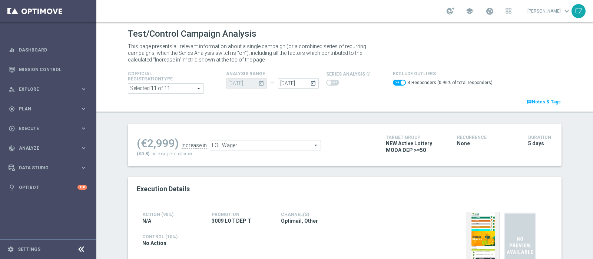
click at [302, 144] on span "LOL Wager" at bounding box center [265, 146] width 111 height 10
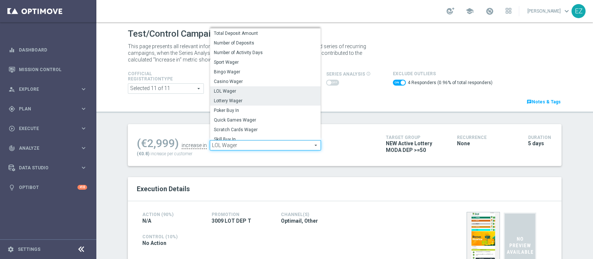
click at [269, 104] on label "Lottery Wager" at bounding box center [265, 101] width 111 height 10
checkbox input "false"
type input "Lottery Wager"
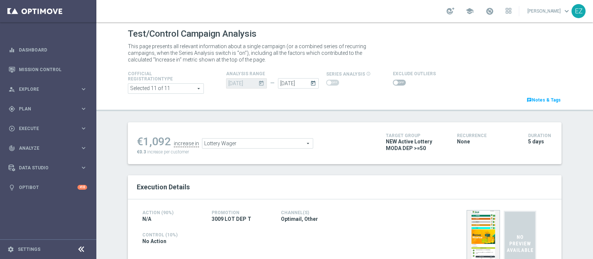
click at [394, 80] on span at bounding box center [399, 83] width 13 height 6
click at [394, 80] on input "checkbox" at bounding box center [399, 83] width 13 height 6
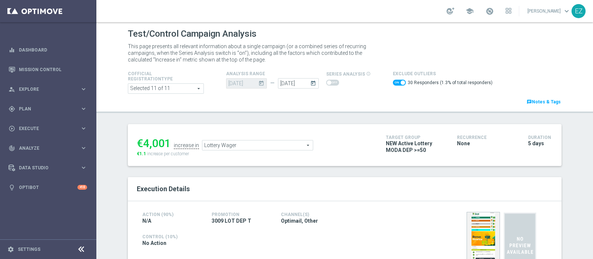
click at [270, 145] on span "Lottery Wager" at bounding box center [257, 146] width 111 height 10
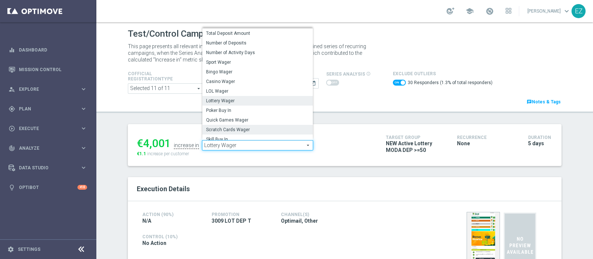
click at [236, 127] on span "Scratch Cards Wager" at bounding box center [257, 130] width 103 height 6
checkbox input "false"
type input "Scratch Cards Wager"
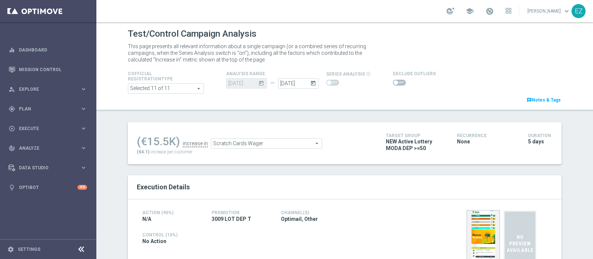
click at [394, 82] on span at bounding box center [399, 83] width 13 height 6
click at [394, 82] on input "checkbox" at bounding box center [399, 83] width 13 height 6
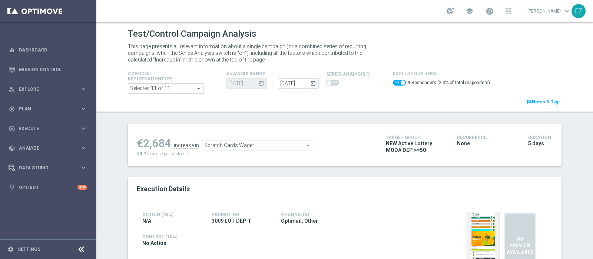
click at [260, 142] on span "Scratch Cards Wager" at bounding box center [257, 146] width 111 height 10
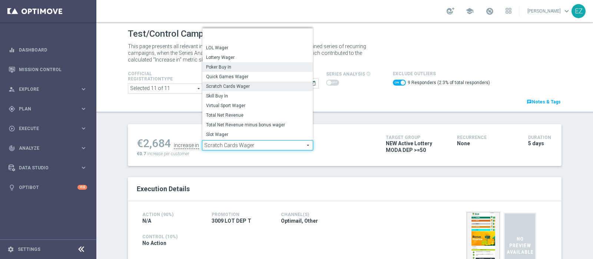
scroll to position [60, 0]
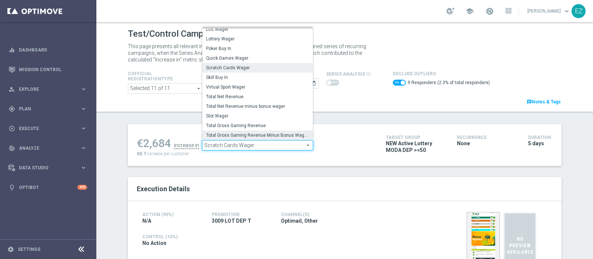
click at [257, 132] on span "Total Gross Gaming Revenue Minus Bonus Wagared" at bounding box center [257, 135] width 103 height 6
checkbox input "false"
type input "Total Gross Gaming Revenue Minus Bonus Wagared"
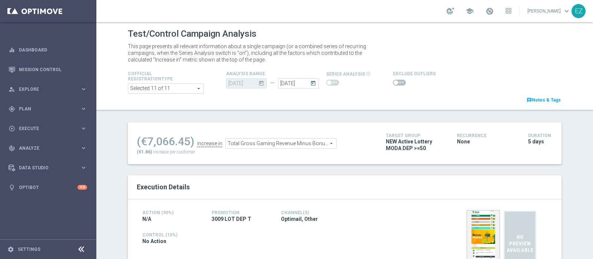
click at [395, 82] on span at bounding box center [399, 83] width 13 height 6
click at [395, 82] on input "checkbox" at bounding box center [399, 83] width 13 height 6
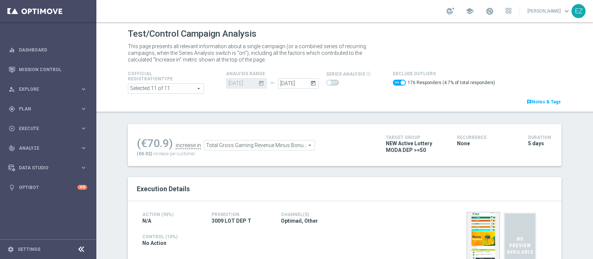
click at [258, 146] on span "Total Gross Gaming Revenue Minus Bonus Wagared" at bounding box center [259, 146] width 111 height 10
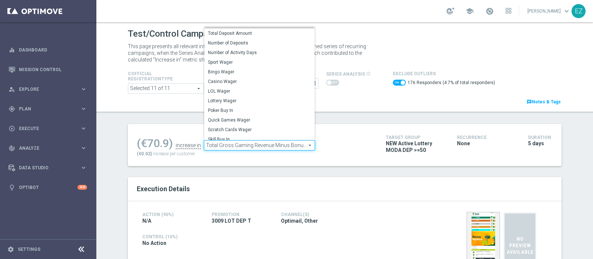
click at [335, 119] on div "Test/Control Campaign Analysis This page presents all relevant information abou…" at bounding box center [344, 140] width 497 height 237
checkbox input "false"
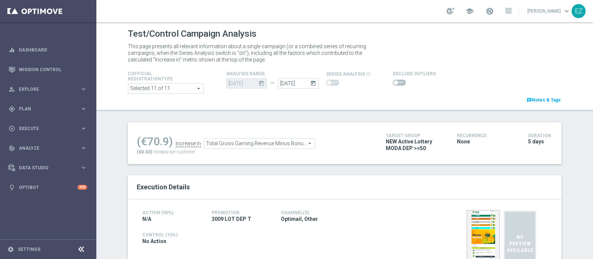
click at [280, 143] on span "Total Gross Gaming Revenue Minus Bonus Wagared" at bounding box center [259, 144] width 111 height 10
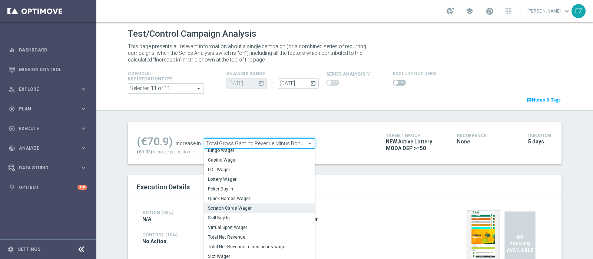
scroll to position [41, 0]
click at [243, 211] on label "Scratch Cards Wager" at bounding box center [259, 208] width 111 height 10
type input "Scratch Cards Wager"
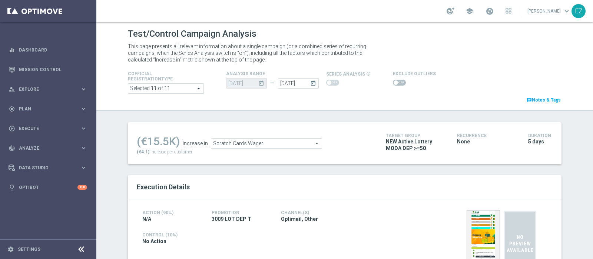
click at [394, 82] on span at bounding box center [396, 82] width 4 height 4
click at [393, 82] on input "checkbox" at bounding box center [399, 83] width 13 height 6
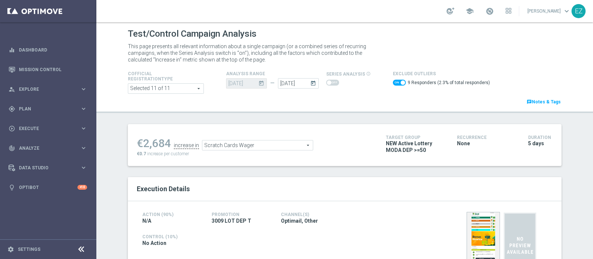
click at [269, 144] on span "Scratch Cards Wager" at bounding box center [257, 146] width 111 height 10
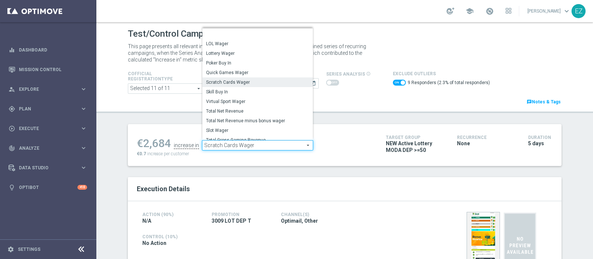
scroll to position [60, 0]
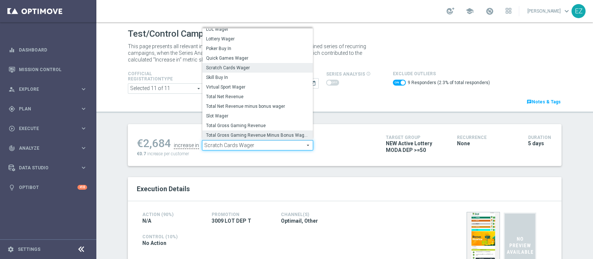
click at [260, 134] on span "Total Gross Gaming Revenue Minus Bonus Wagared" at bounding box center [257, 135] width 103 height 6
checkbox input "false"
type input "Total Gross Gaming Revenue Minus Bonus Wagared"
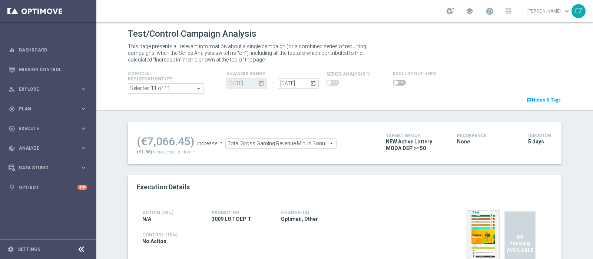
click at [396, 83] on span at bounding box center [399, 83] width 13 height 6
click at [396, 83] on input "checkbox" at bounding box center [399, 83] width 13 height 6
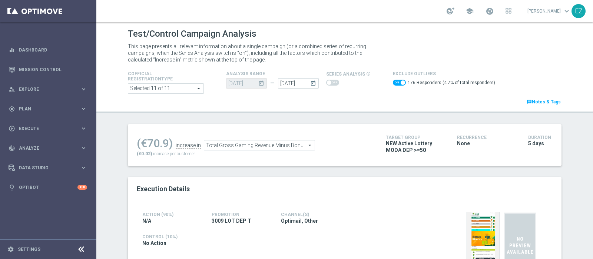
click at [221, 147] on span "Total Gross Gaming Revenue Minus Bonus Wagared" at bounding box center [259, 146] width 111 height 10
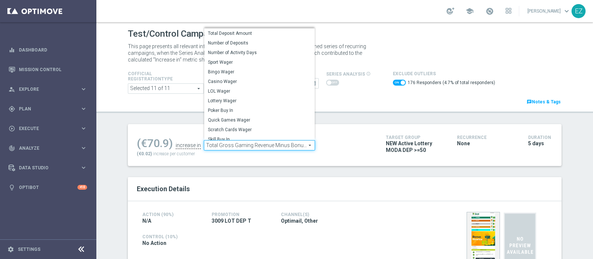
click at [350, 116] on div "Test/Control Campaign Analysis This page presents all relevant information abou…" at bounding box center [344, 140] width 497 height 237
checkbox input "false"
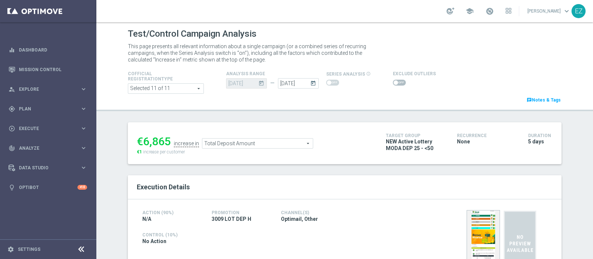
click at [393, 79] on div at bounding box center [414, 82] width 43 height 9
click at [393, 84] on span at bounding box center [399, 83] width 13 height 6
click at [393, 84] on input "checkbox" at bounding box center [399, 83] width 13 height 6
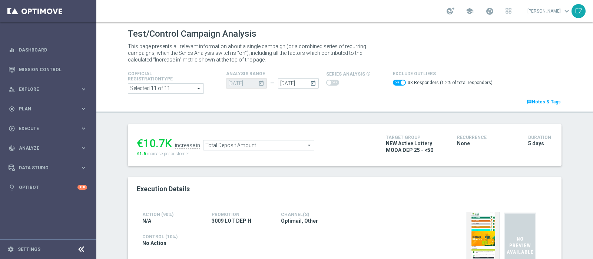
click at [270, 142] on span "Total Deposit Amount" at bounding box center [259, 146] width 111 height 10
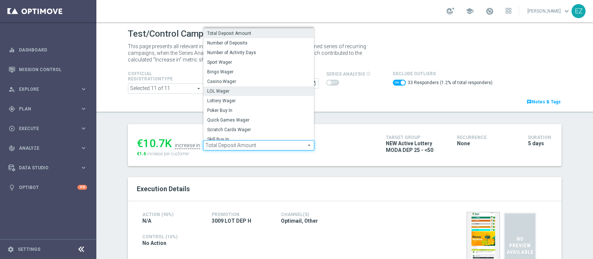
click at [221, 90] on span "LOL Wager" at bounding box center [258, 91] width 103 height 6
checkbox input "false"
type input "LOL Wager"
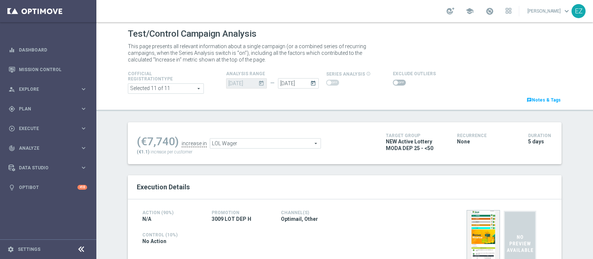
click at [394, 81] on span at bounding box center [396, 82] width 4 height 4
click at [393, 81] on input "checkbox" at bounding box center [399, 83] width 13 height 6
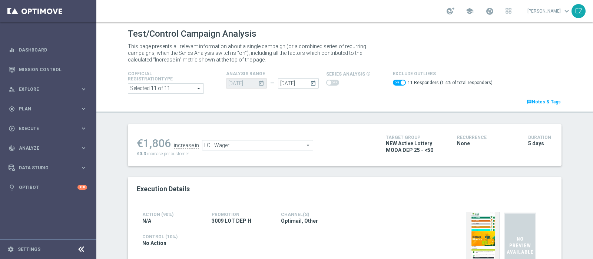
click at [243, 142] on span "LOL Wager" at bounding box center [257, 146] width 111 height 10
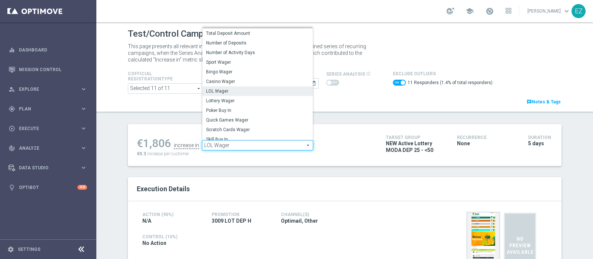
click at [226, 95] on label "LOL Wager" at bounding box center [257, 91] width 111 height 10
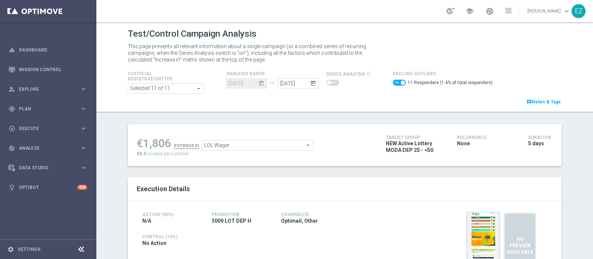
click at [227, 144] on span "LOL Wager" at bounding box center [257, 146] width 111 height 10
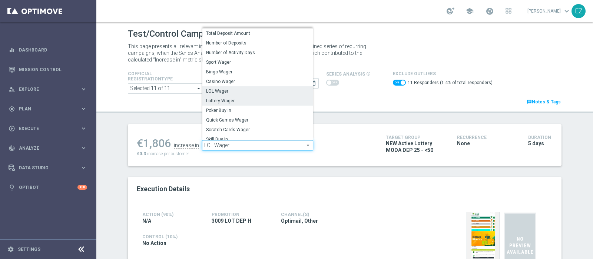
click at [224, 100] on span "Lottery Wager" at bounding box center [257, 101] width 103 height 6
checkbox input "false"
type input "Lottery Wager"
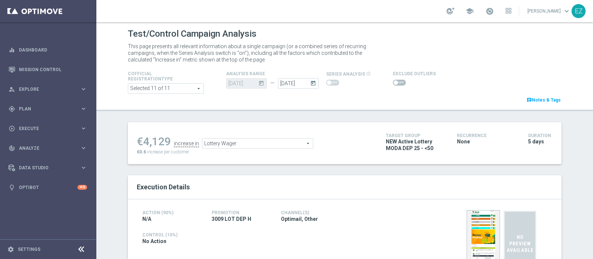
click at [395, 80] on span at bounding box center [399, 83] width 13 height 6
click at [395, 80] on input "checkbox" at bounding box center [399, 83] width 13 height 6
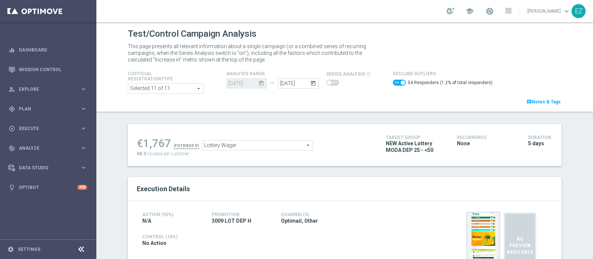
click at [258, 144] on span "Lottery Wager" at bounding box center [257, 146] width 111 height 10
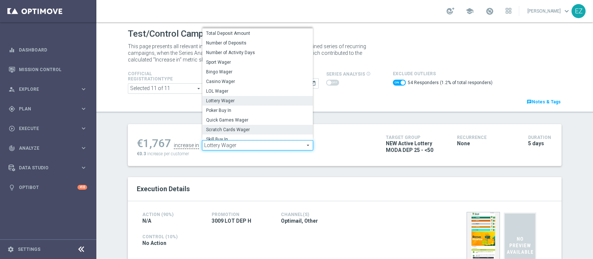
click at [248, 130] on span "Scratch Cards Wager" at bounding box center [257, 130] width 103 height 6
checkbox input "false"
type input "Scratch Cards Wager"
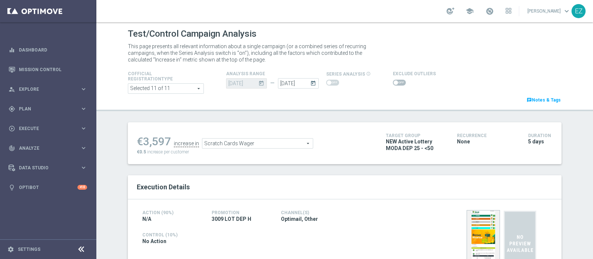
click at [395, 83] on span at bounding box center [399, 83] width 13 height 6
click at [395, 83] on input "checkbox" at bounding box center [399, 83] width 13 height 6
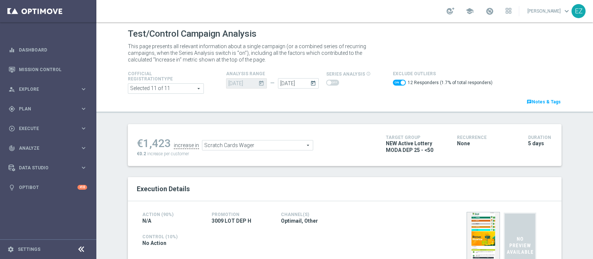
click at [259, 146] on span "Scratch Cards Wager" at bounding box center [257, 146] width 111 height 10
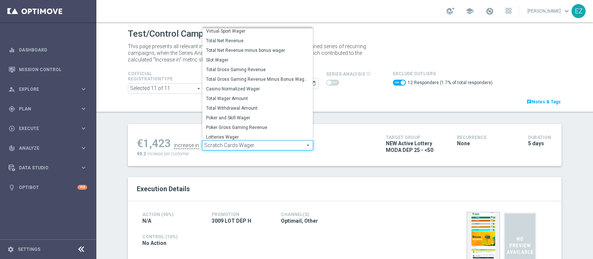
scroll to position [114, 0]
click at [243, 76] on span "Total Gross Gaming Revenue Minus Bonus Wagared" at bounding box center [257, 79] width 103 height 6
checkbox input "false"
type input "Total Gross Gaming Revenue Minus Bonus Wagared"
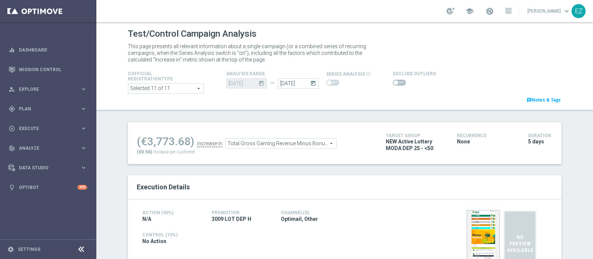
click at [388, 82] on div "Exclude Outliers" at bounding box center [462, 78] width 148 height 18
click at [393, 82] on span at bounding box center [399, 83] width 13 height 6
click at [393, 82] on input "checkbox" at bounding box center [399, 83] width 13 height 6
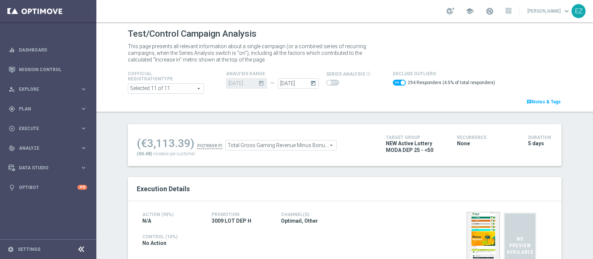
click at [293, 142] on span "Total Gross Gaming Revenue Minus Bonus Wagared" at bounding box center [281, 146] width 111 height 10
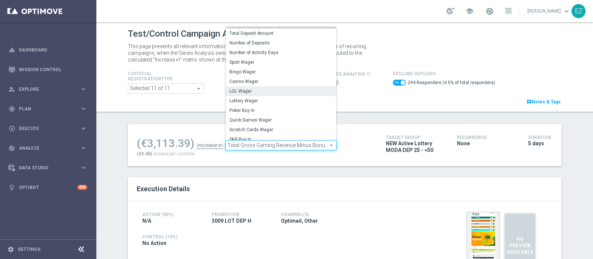
click at [252, 92] on span "LOL Wager" at bounding box center [281, 91] width 103 height 6
checkbox input "false"
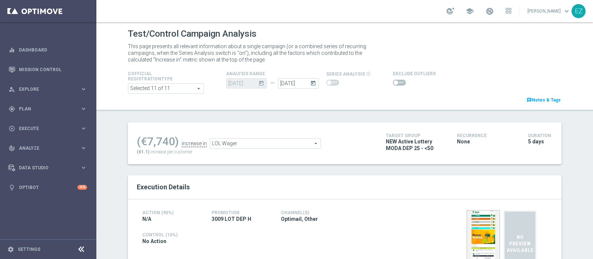
click at [294, 140] on span "LOL Wager" at bounding box center [265, 144] width 111 height 10
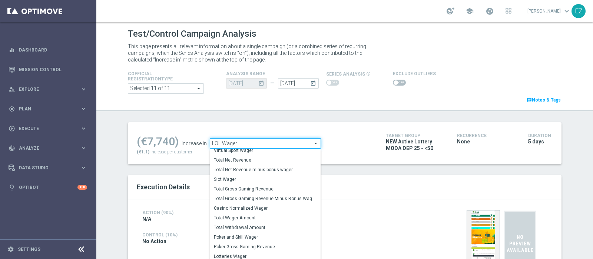
scroll to position [115, 0]
click at [235, 200] on span "Total Gross Gaming Revenue Minus Bonus Wagared" at bounding box center [265, 198] width 103 height 6
type input "Total Gross Gaming Revenue Minus Bonus Wagared"
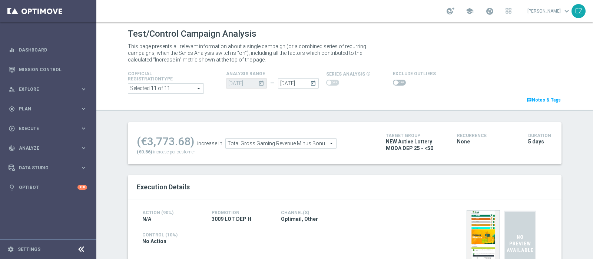
click at [393, 80] on span at bounding box center [399, 83] width 13 height 6
click at [393, 80] on input "checkbox" at bounding box center [399, 83] width 13 height 6
checkbox input "true"
drag, startPoint x: 388, startPoint y: 80, endPoint x: 364, endPoint y: 90, distance: 25.1
click at [393, 80] on span at bounding box center [399, 83] width 13 height 6
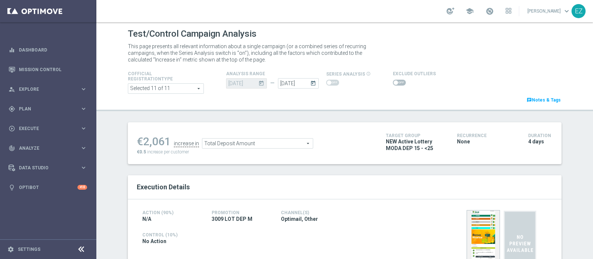
click at [393, 80] on input "checkbox" at bounding box center [399, 83] width 13 height 6
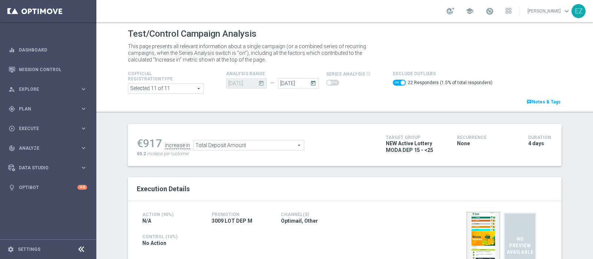
scroll to position [48, 0]
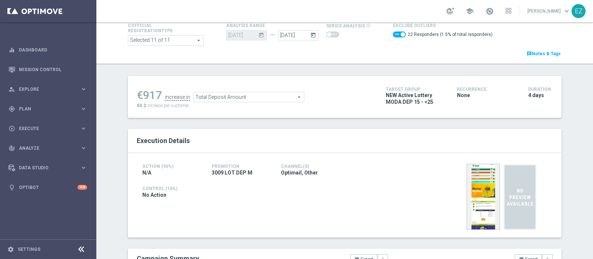
click at [266, 98] on span "Total Deposit Amount" at bounding box center [249, 97] width 111 height 10
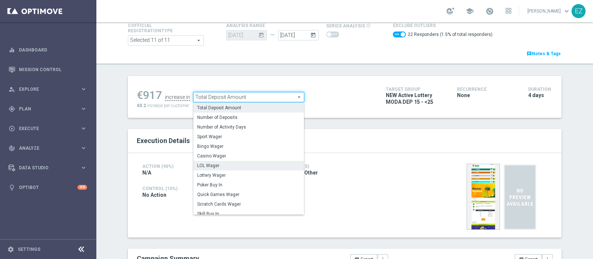
click at [222, 166] on span "LOL Wager" at bounding box center [248, 166] width 103 height 6
checkbox input "false"
type input "LOL Wager"
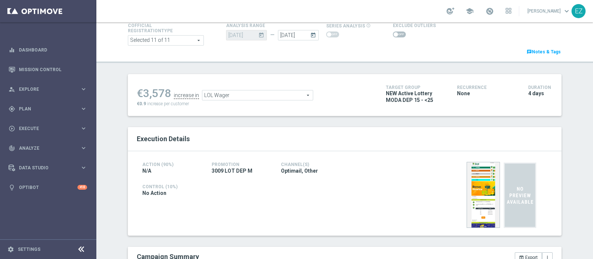
click at [394, 34] on span at bounding box center [396, 34] width 4 height 4
click at [393, 34] on input "checkbox" at bounding box center [399, 35] width 13 height 6
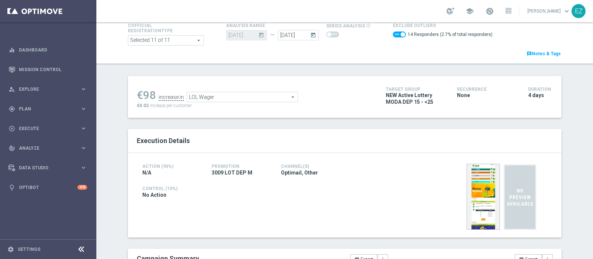
click at [276, 94] on span "LOL Wager" at bounding box center [242, 97] width 111 height 10
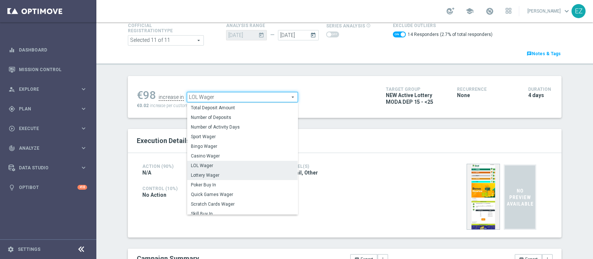
click at [232, 177] on span "Lottery Wager" at bounding box center [242, 175] width 103 height 6
checkbox input "false"
type input "Lottery Wager"
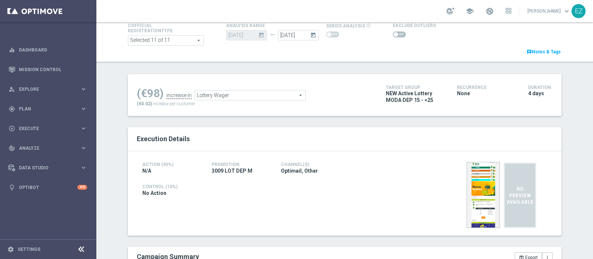
click at [394, 34] on span at bounding box center [399, 35] width 13 height 6
click at [394, 34] on input "checkbox" at bounding box center [399, 35] width 13 height 6
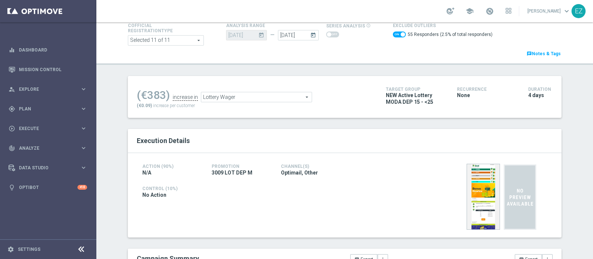
click at [254, 96] on span "Lottery Wager" at bounding box center [256, 97] width 111 height 10
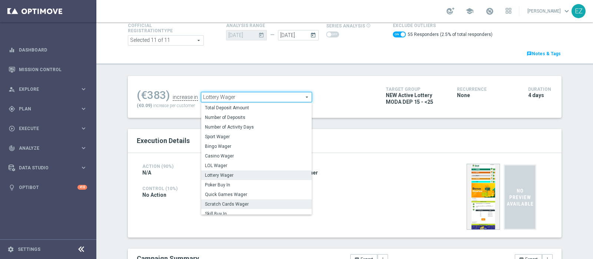
click at [225, 200] on label "Scratch Cards Wager" at bounding box center [256, 205] width 111 height 10
checkbox input "false"
type input "Scratch Cards Wager"
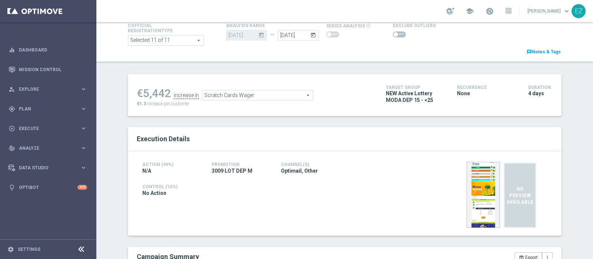
click at [393, 36] on span at bounding box center [399, 35] width 13 height 6
click at [393, 36] on input "checkbox" at bounding box center [399, 35] width 13 height 6
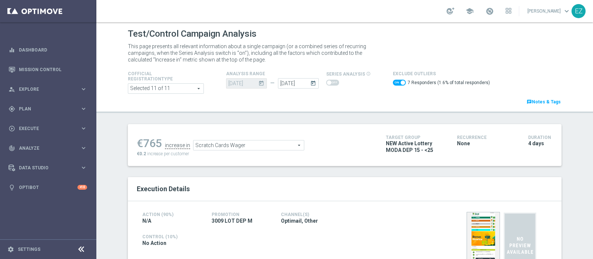
click at [261, 145] on span "Scratch Cards Wager" at bounding box center [249, 146] width 111 height 10
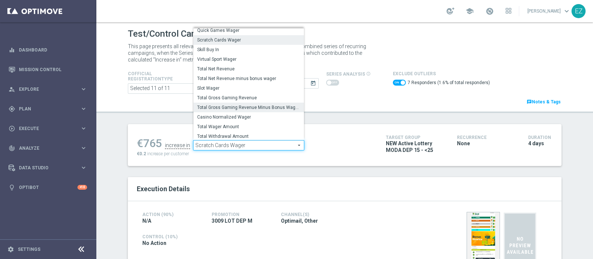
scroll to position [90, 0]
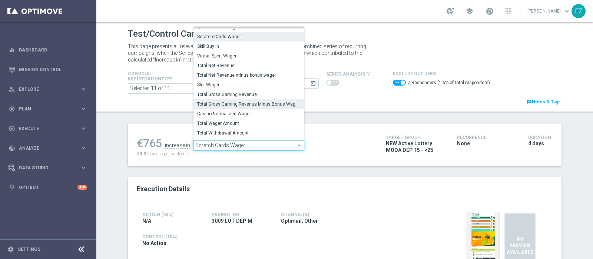
click at [233, 104] on span "Total Gross Gaming Revenue Minus Bonus Wagared" at bounding box center [248, 104] width 103 height 6
checkbox input "false"
type input "Total Gross Gaming Revenue Minus Bonus Wagared"
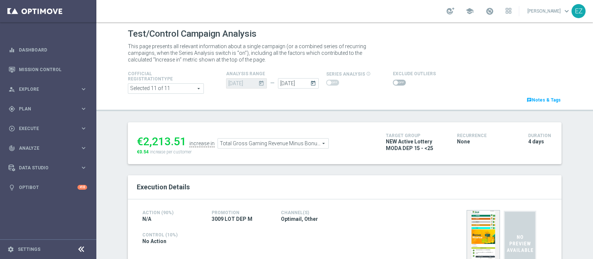
click at [393, 82] on span at bounding box center [399, 83] width 13 height 6
click at [393, 82] on input "checkbox" at bounding box center [399, 83] width 13 height 6
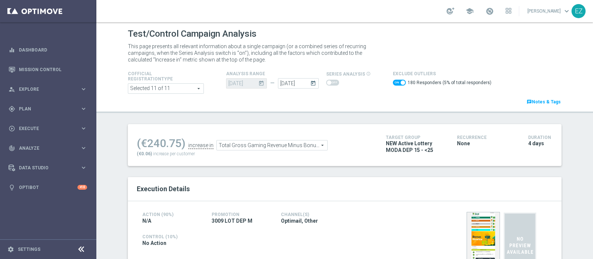
click at [393, 81] on span at bounding box center [399, 83] width 13 height 6
click at [393, 81] on input "checkbox" at bounding box center [399, 83] width 13 height 6
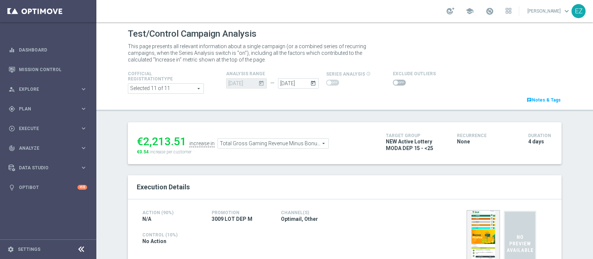
click at [394, 83] on span at bounding box center [396, 82] width 4 height 4
click at [393, 83] on input "checkbox" at bounding box center [399, 83] width 13 height 6
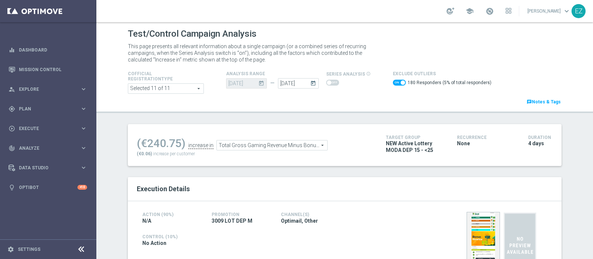
click at [393, 82] on span at bounding box center [399, 83] width 13 height 6
click at [393, 82] on input "checkbox" at bounding box center [399, 83] width 13 height 6
checkbox input "false"
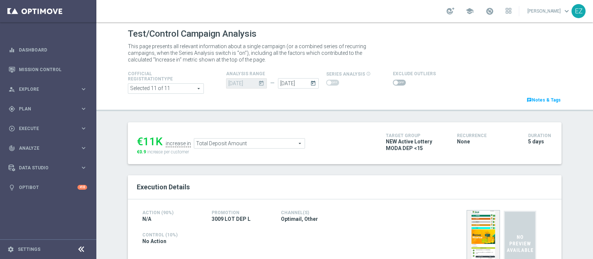
click at [393, 85] on span at bounding box center [399, 83] width 13 height 6
click at [393, 85] on input "checkbox" at bounding box center [399, 83] width 13 height 6
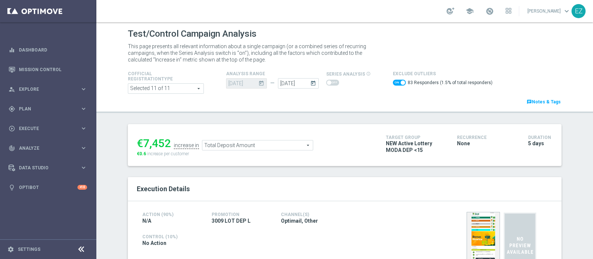
click at [394, 82] on span at bounding box center [399, 83] width 13 height 6
click at [394, 82] on input "checkbox" at bounding box center [399, 83] width 13 height 6
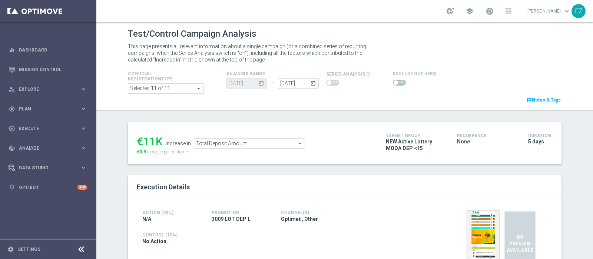
click at [393, 84] on span at bounding box center [399, 83] width 13 height 6
click at [393, 84] on input "checkbox" at bounding box center [399, 83] width 13 height 6
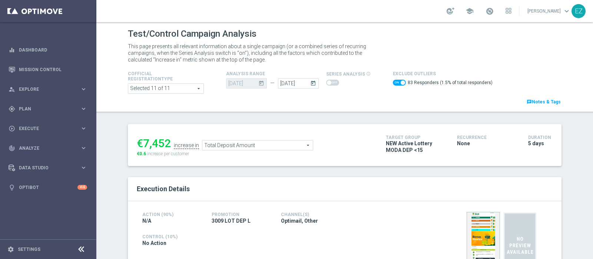
click at [274, 148] on span "Total Deposit Amount" at bounding box center [257, 146] width 111 height 10
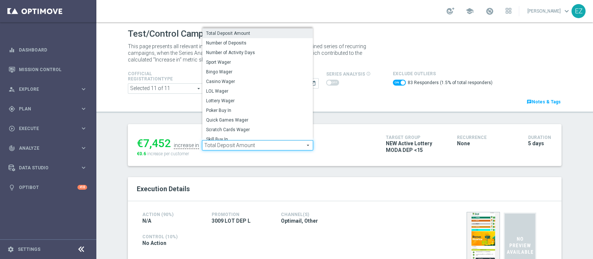
click at [235, 93] on span "LOL Wager" at bounding box center [257, 91] width 103 height 6
checkbox input "false"
type input "LOL Wager"
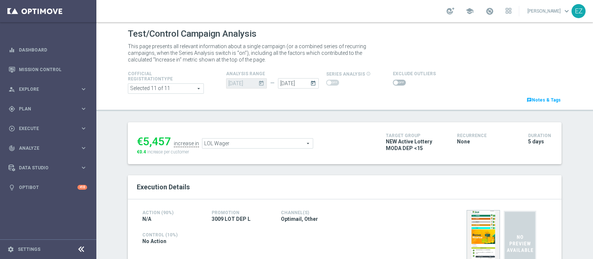
click at [396, 82] on span at bounding box center [399, 83] width 13 height 6
click at [396, 82] on input "checkbox" at bounding box center [399, 83] width 13 height 6
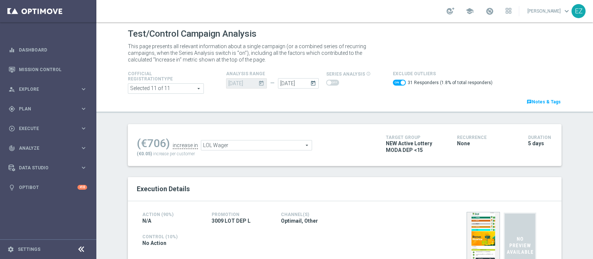
click at [269, 142] on span "LOL Wager" at bounding box center [256, 146] width 111 height 10
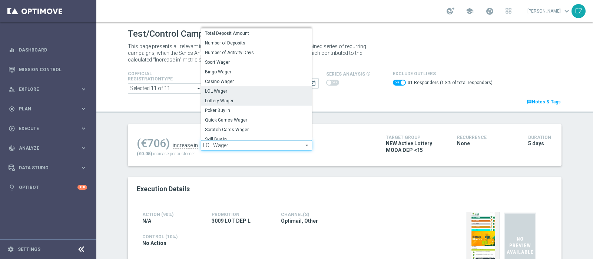
click at [223, 101] on span "Lottery Wager" at bounding box center [256, 101] width 103 height 6
checkbox input "false"
type input "Lottery Wager"
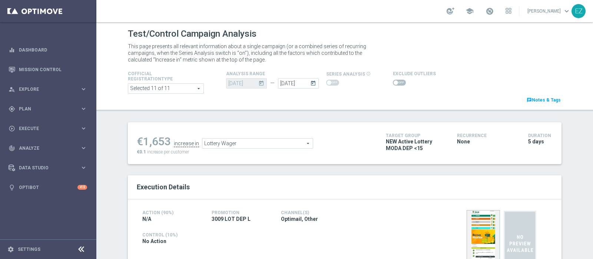
click at [394, 80] on span at bounding box center [396, 82] width 4 height 4
click at [393, 80] on input "checkbox" at bounding box center [399, 83] width 13 height 6
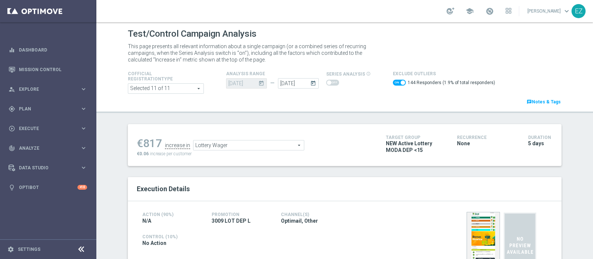
click at [273, 144] on span "Lottery Wager" at bounding box center [249, 146] width 111 height 10
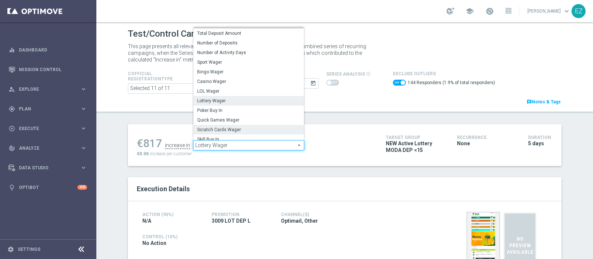
click at [241, 125] on label "Scratch Cards Wager" at bounding box center [249, 130] width 111 height 10
checkbox input "false"
type input "Scratch Cards Wager"
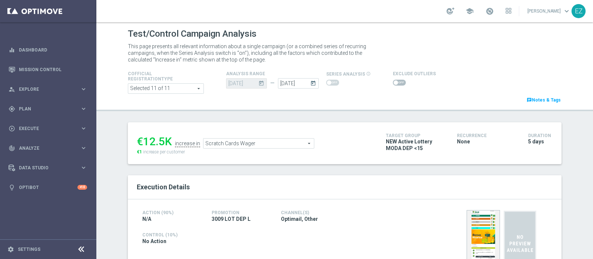
click at [394, 81] on span at bounding box center [396, 82] width 4 height 4
click at [393, 81] on input "checkbox" at bounding box center [399, 83] width 13 height 6
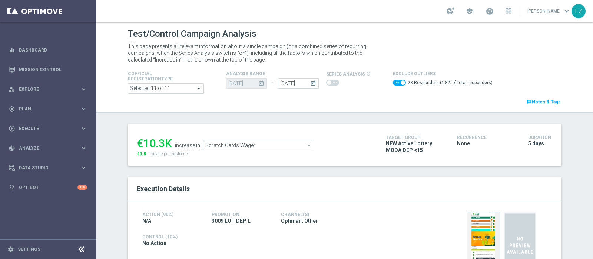
click at [257, 148] on span "Scratch Cards Wager" at bounding box center [259, 146] width 111 height 10
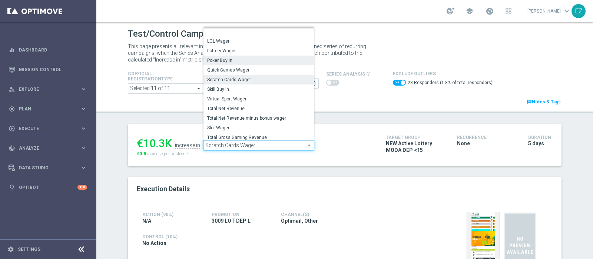
scroll to position [60, 0]
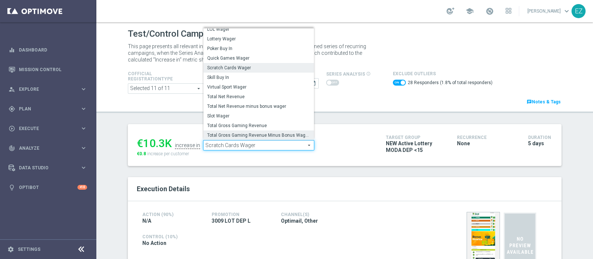
click at [247, 132] on span "Total Gross Gaming Revenue Minus Bonus Wagared" at bounding box center [258, 135] width 103 height 6
checkbox input "false"
type input "Total Gross Gaming Revenue Minus Bonus Wagared"
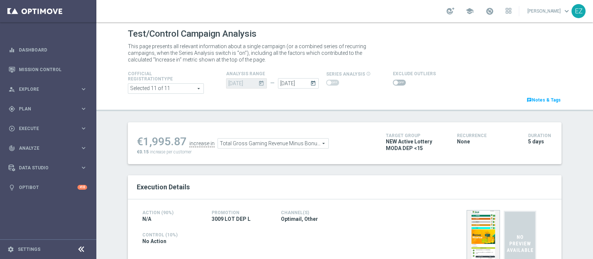
click at [394, 82] on span at bounding box center [396, 82] width 4 height 4
click at [393, 82] on input "checkbox" at bounding box center [399, 83] width 13 height 6
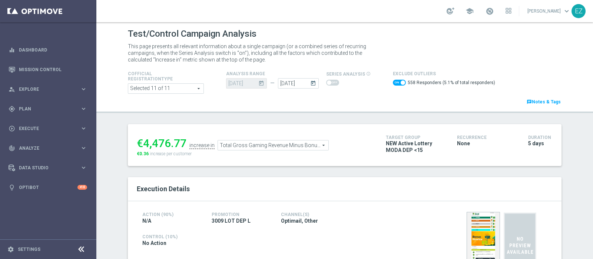
click at [401, 83] on span at bounding box center [403, 82] width 4 height 4
click at [396, 83] on input "checkbox" at bounding box center [399, 83] width 13 height 6
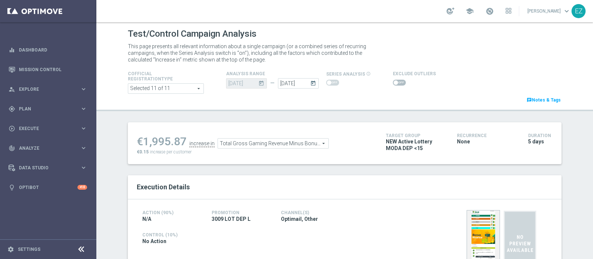
click at [396, 83] on span at bounding box center [399, 83] width 13 height 6
click at [396, 83] on input "checkbox" at bounding box center [399, 83] width 13 height 6
checkbox input "true"
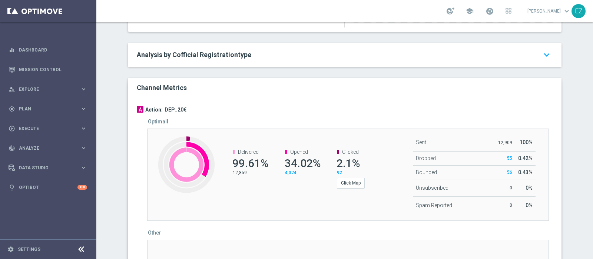
scroll to position [309, 0]
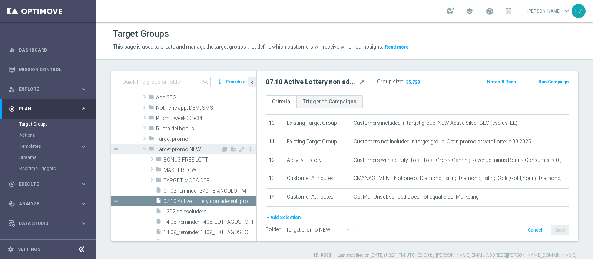
click at [179, 149] on span "Target promo NEW" at bounding box center [188, 149] width 65 height 6
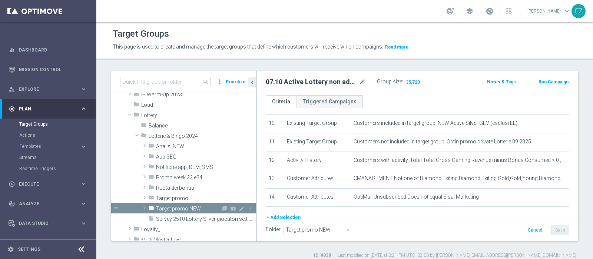
scroll to position [173, 0]
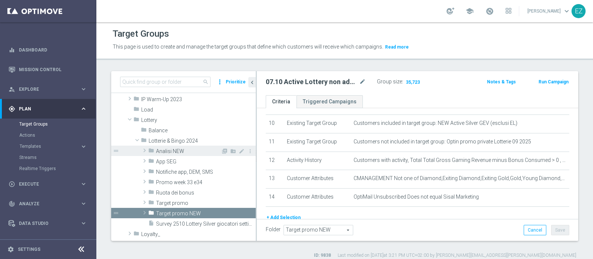
click at [179, 148] on span "Analisi NEW" at bounding box center [188, 151] width 65 height 6
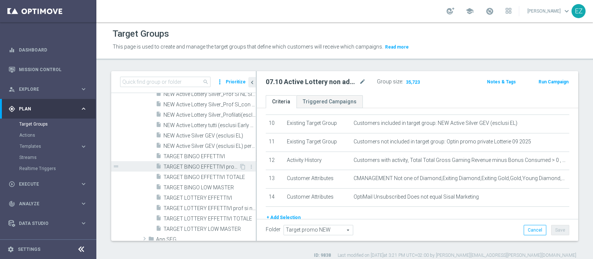
scroll to position [296, 0]
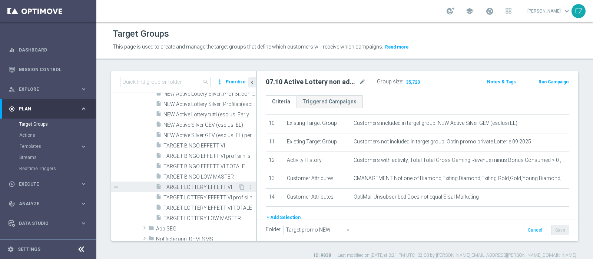
click at [208, 186] on span "TARGET LOTTERY EFFETTIVI" at bounding box center [201, 187] width 75 height 6
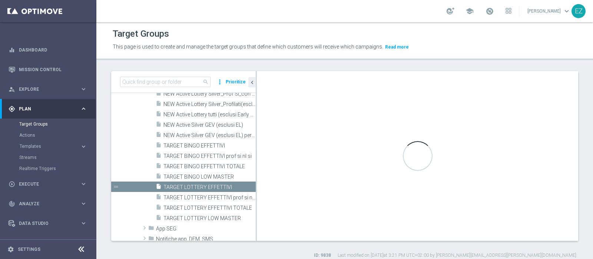
type textarea "(1 or 4) and 2 and 3 and 5 and 6 and 7 and 8 and 9 and 10 and 11"
type input "Analisi NEW"
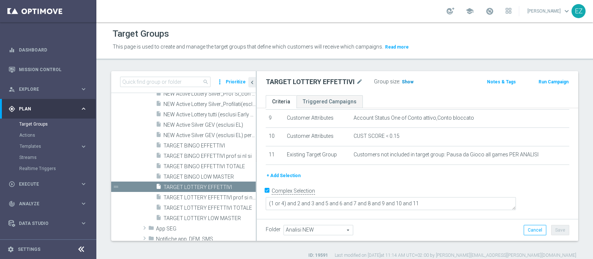
scroll to position [158, 0]
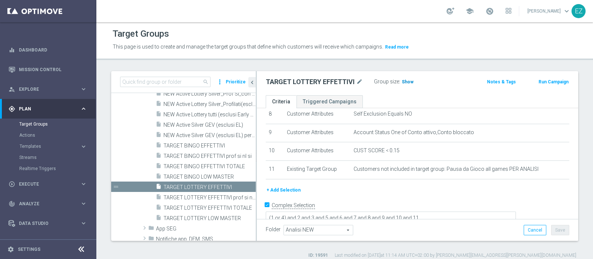
click at [402, 84] on span "Show" at bounding box center [408, 81] width 12 height 5
click at [406, 82] on span "69,627" at bounding box center [410, 82] width 16 height 7
click at [519, 60] on div "Target Groups This page is used to create and manage the target groups that def…" at bounding box center [344, 140] width 497 height 237
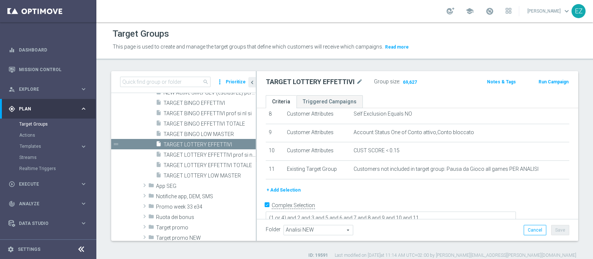
scroll to position [327, 0]
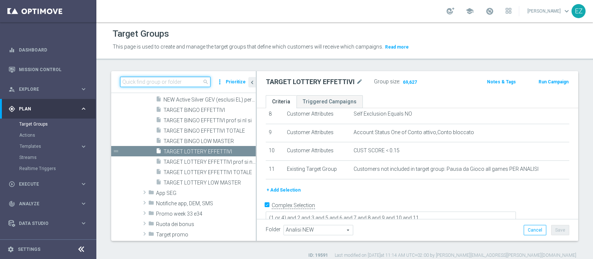
click at [163, 85] on input at bounding box center [165, 82] width 90 height 10
paste input "07.10 Active Lottery non aderenti promo settembre_marginalità>0"
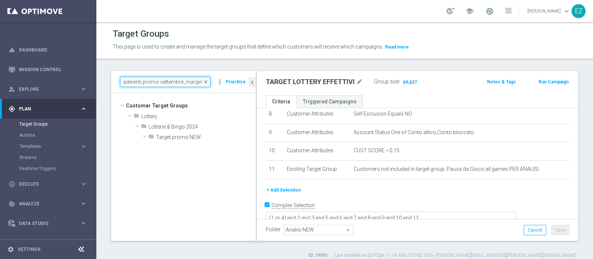
scroll to position [0, 0]
type input "07.10 Active Lottery non aderenti promo settembre_marginali"
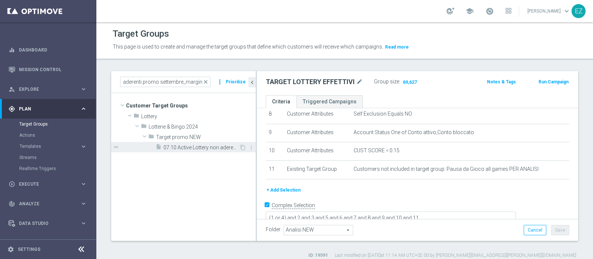
click at [165, 145] on span "07.10 Active Lottery non aderenti promo settembre_marginalità>0" at bounding box center [202, 148] width 76 height 6
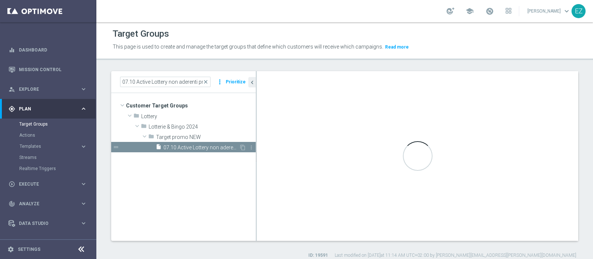
type textarea "(9 or 10) and 1 and 2 and 3 and 4 and 5 and 6 and 7 and 8 and 11 and 12 and 13 …"
type input "Target promo NEW"
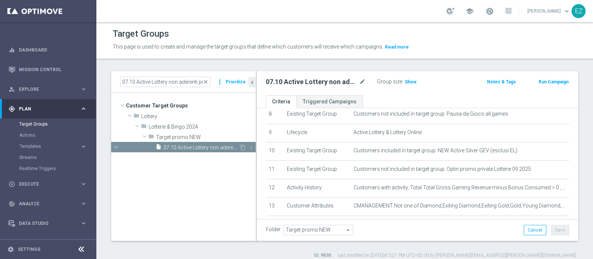
scroll to position [185, 0]
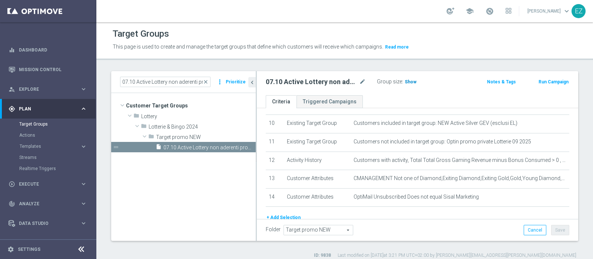
click at [411, 84] on span "Show" at bounding box center [411, 81] width 12 height 5
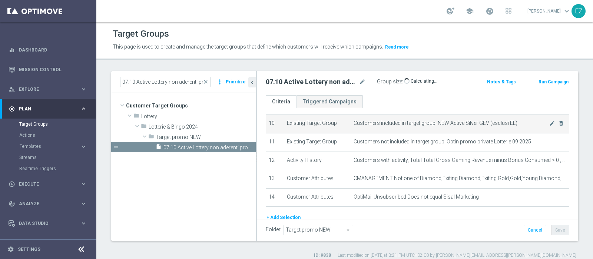
drag, startPoint x: 433, startPoint y: 121, endPoint x: 345, endPoint y: 123, distance: 87.5
click at [345, 123] on tr "10 Existing Target Group Customers included in target group: NEW Active Silver …" at bounding box center [418, 124] width 304 height 19
click at [355, 122] on span "Customers included in target group: NEW Active Silver GEV (esclusi EL)" at bounding box center [452, 123] width 196 height 6
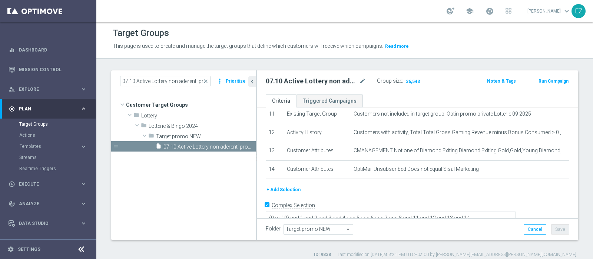
scroll to position [0, 0]
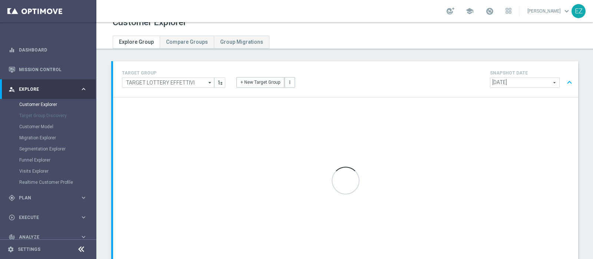
scroll to position [12, 0]
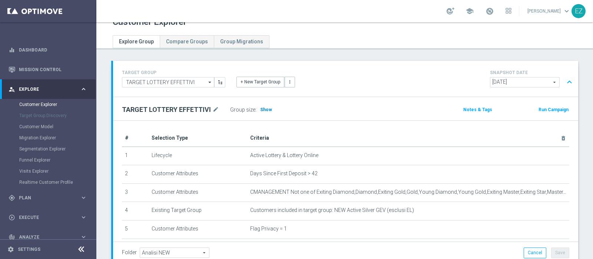
click at [262, 108] on span "Show" at bounding box center [266, 109] width 12 height 5
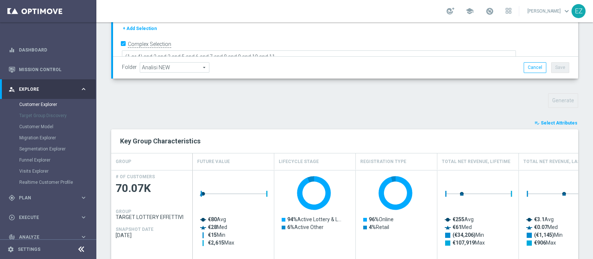
scroll to position [228, 0]
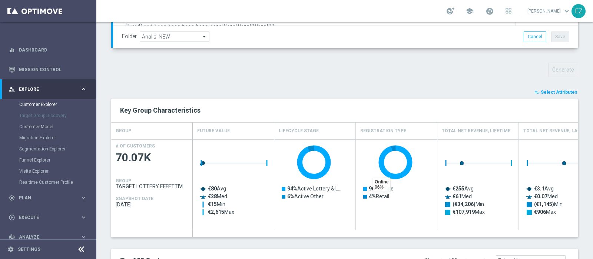
click at [564, 93] on span "Select Attributes" at bounding box center [559, 92] width 37 height 5
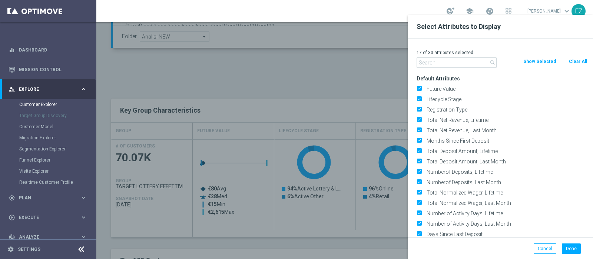
click at [577, 62] on button "Clear All" at bounding box center [579, 61] width 20 height 8
checkbox input "false"
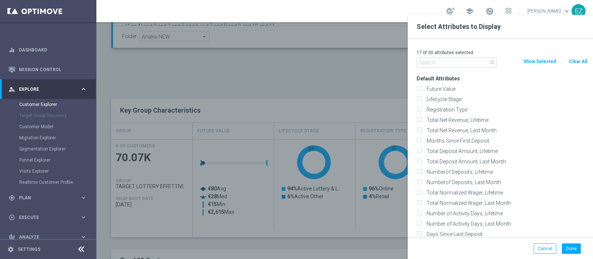
checkbox input "false"
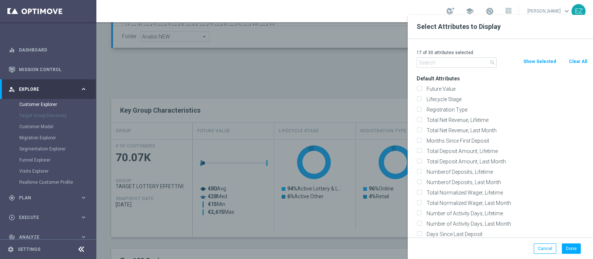
checkbox input "false"
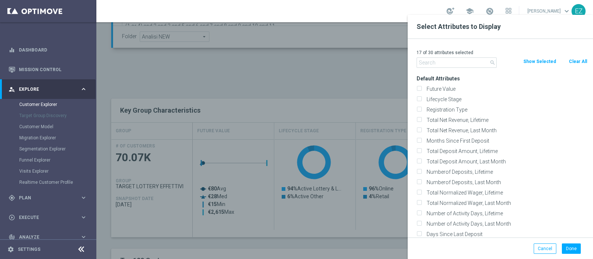
checkbox input "false"
click at [452, 100] on label "Lifecycle Stage" at bounding box center [506, 99] width 164 height 7
click at [422, 100] on input "Lifecycle Stage" at bounding box center [419, 100] width 5 height 5
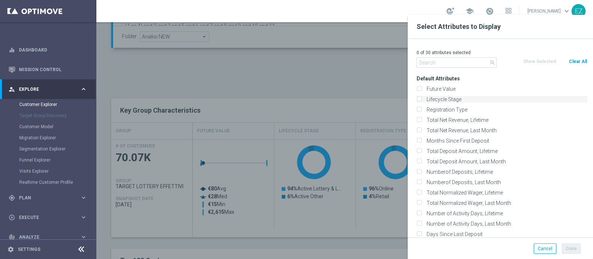
checkbox input "true"
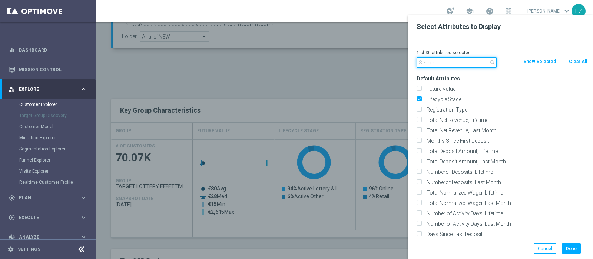
click at [447, 62] on input "text" at bounding box center [457, 62] width 80 height 10
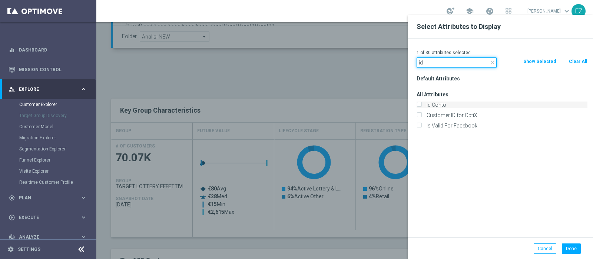
type input "id"
click at [430, 108] on label "Id Conto" at bounding box center [506, 105] width 164 height 7
click at [422, 108] on input "Id Conto" at bounding box center [419, 105] width 5 height 5
checkbox input "true"
click at [570, 253] on button "Done" at bounding box center [571, 249] width 19 height 10
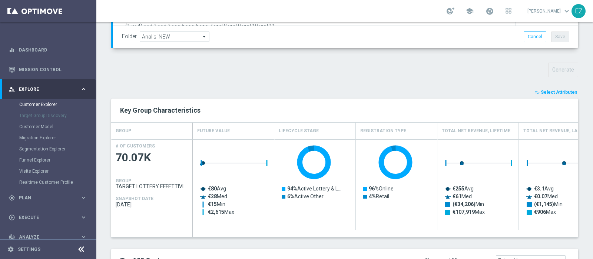
type input "Search"
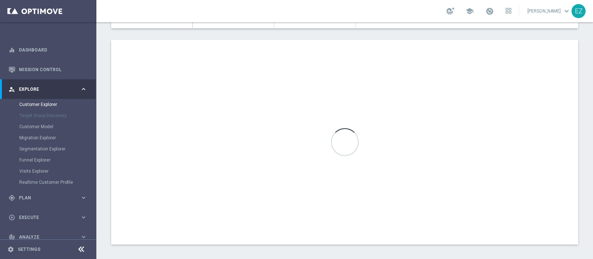
scroll to position [433, 0]
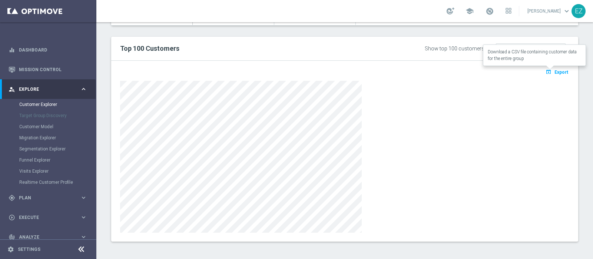
click at [546, 73] on icon "open_in_browser" at bounding box center [550, 72] width 8 height 6
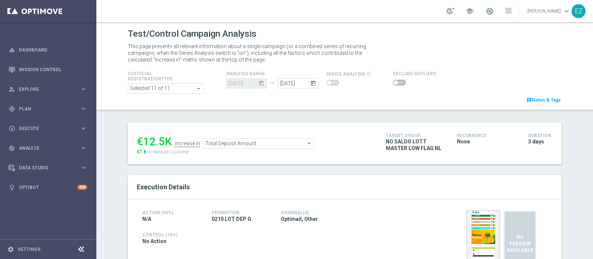
click at [394, 82] on span at bounding box center [399, 83] width 13 height 6
click at [394, 82] on input "checkbox" at bounding box center [399, 83] width 13 height 6
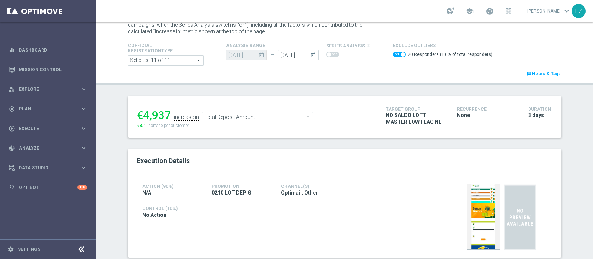
scroll to position [26, 0]
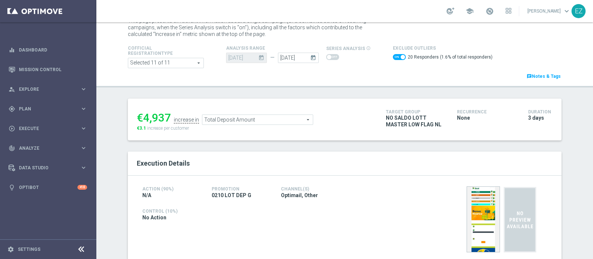
click at [268, 115] on span "Total Deposit Amount" at bounding box center [257, 120] width 111 height 10
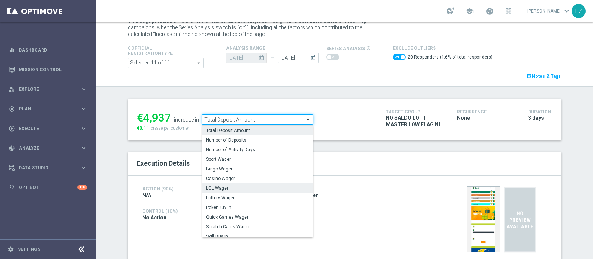
click at [232, 190] on span "LOL Wager" at bounding box center [257, 188] width 103 height 6
checkbox input "false"
type input "LOL Wager"
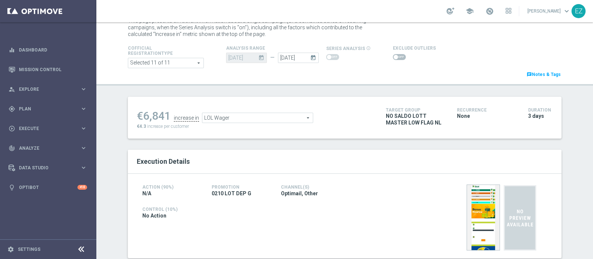
click at [393, 59] on span at bounding box center [399, 57] width 13 height 6
click at [393, 59] on input "checkbox" at bounding box center [399, 57] width 13 height 6
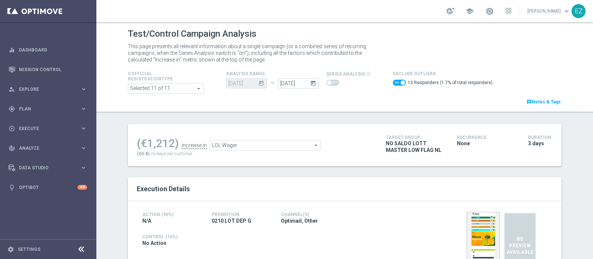
click at [303, 145] on span "LOL Wager" at bounding box center [265, 146] width 111 height 10
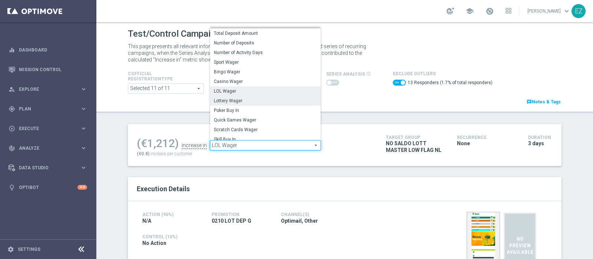
click at [251, 103] on label "Lottery Wager" at bounding box center [265, 101] width 111 height 10
checkbox input "false"
type input "Lottery Wager"
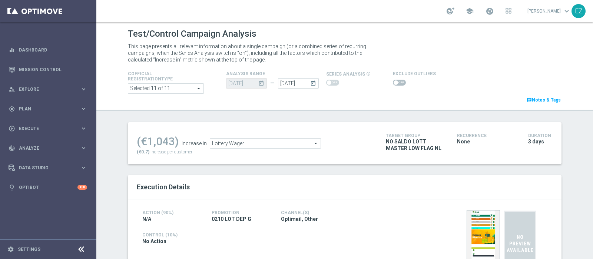
click at [393, 83] on span at bounding box center [399, 83] width 13 height 6
click at [393, 83] on input "checkbox" at bounding box center [399, 83] width 13 height 6
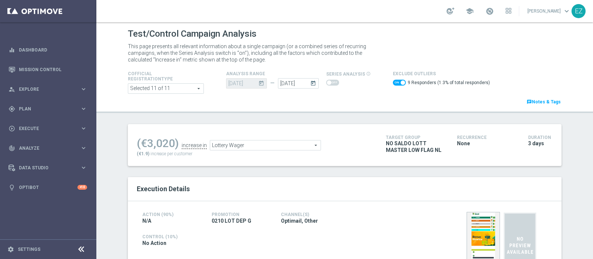
click at [265, 149] on span "Lottery Wager" at bounding box center [265, 146] width 111 height 10
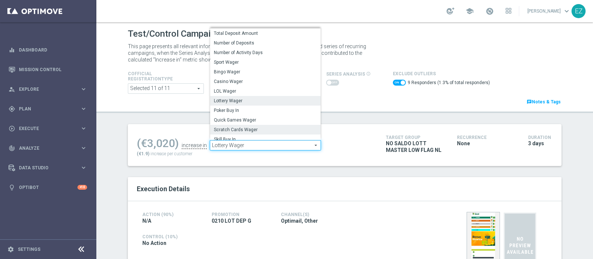
click at [247, 129] on span "Scratch Cards Wager" at bounding box center [265, 130] width 103 height 6
checkbox input "false"
type input "Scratch Cards Wager"
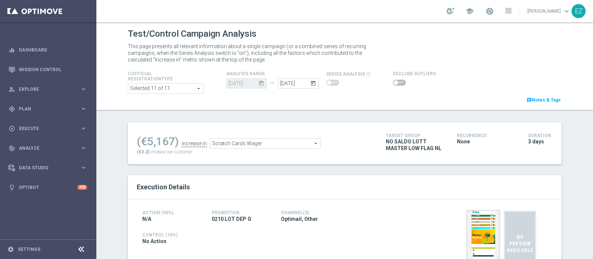
drag, startPoint x: 395, startPoint y: 83, endPoint x: 393, endPoint y: 88, distance: 4.5
click at [393, 88] on div "Cofficial Registrationtype Selected 11 of 11 arrow_drop_down search Show Select…" at bounding box center [344, 86] width 445 height 35
click at [393, 85] on span at bounding box center [399, 83] width 13 height 6
click at [393, 85] on input "checkbox" at bounding box center [399, 83] width 13 height 6
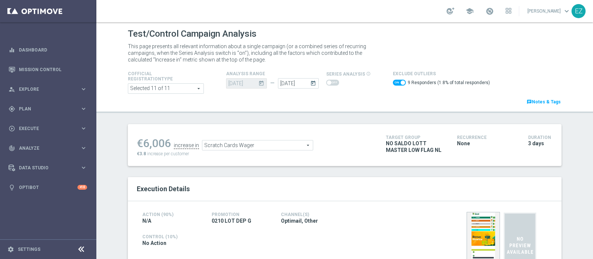
click at [257, 142] on span "Scratch Cards Wager" at bounding box center [257, 146] width 111 height 10
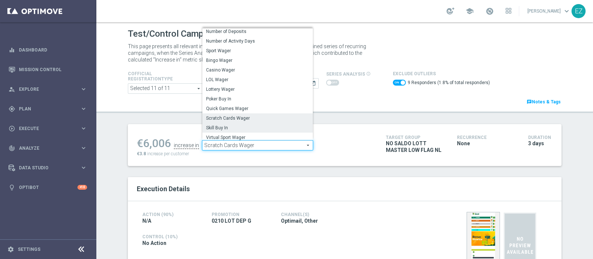
scroll to position [89, 0]
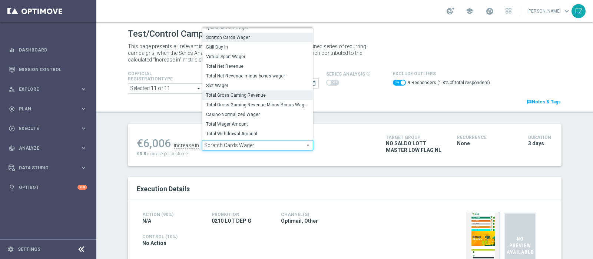
click at [253, 99] on label "Total Gross Gaming Revenue" at bounding box center [257, 95] width 111 height 10
checkbox input "false"
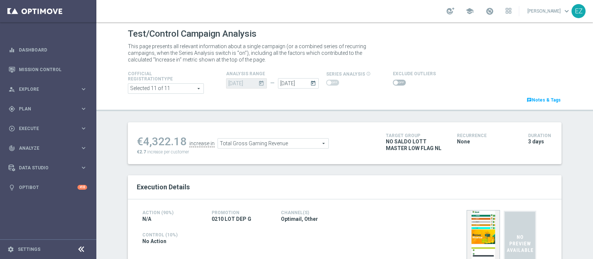
click at [250, 140] on span "Total Gross Gaming Revenue" at bounding box center [273, 144] width 111 height 10
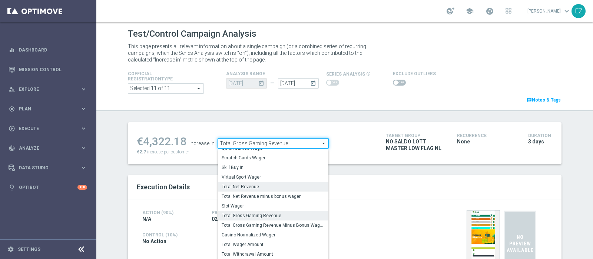
scroll to position [89, 0]
click at [259, 223] on span "Total Gross Gaming Revenue Minus Bonus Wagared" at bounding box center [273, 226] width 103 height 6
type input "Total Gross Gaming Revenue Minus Bonus Wagared"
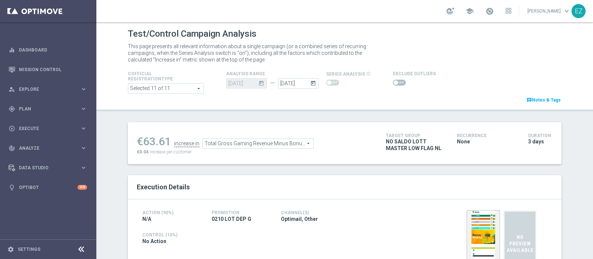
click at [393, 86] on div at bounding box center [414, 82] width 43 height 9
click at [393, 80] on span at bounding box center [399, 83] width 13 height 6
click at [393, 80] on input "checkbox" at bounding box center [399, 83] width 13 height 6
checkbox input "true"
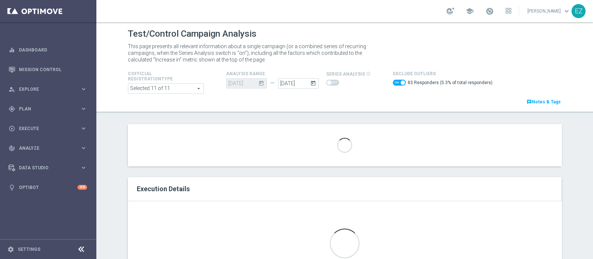
scroll to position [62, 0]
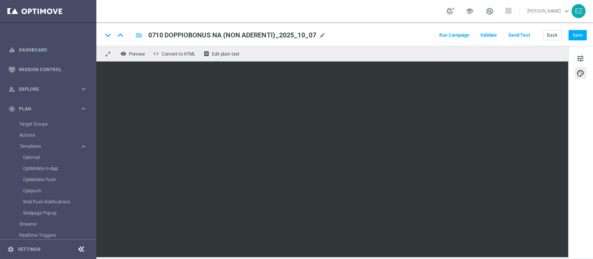
click at [585, 180] on div "tune palette" at bounding box center [581, 152] width 25 height 213
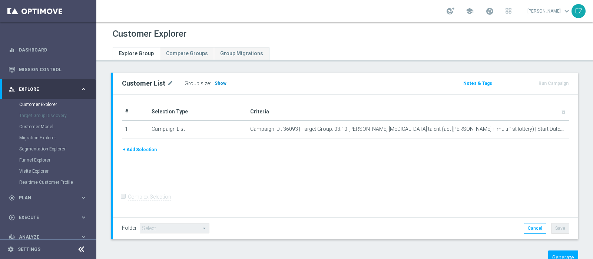
click at [217, 84] on span "Show" at bounding box center [221, 83] width 12 height 5
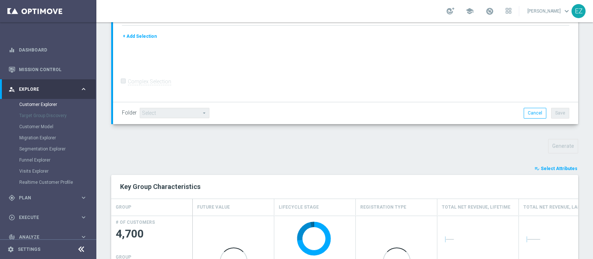
scroll to position [181, 0]
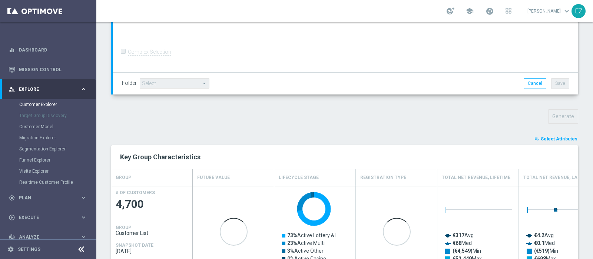
click at [566, 136] on span "Select Attributes" at bounding box center [559, 138] width 37 height 5
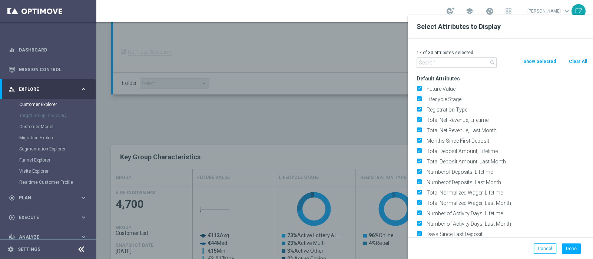
click at [577, 60] on button "Clear All" at bounding box center [579, 61] width 20 height 8
checkbox input "false"
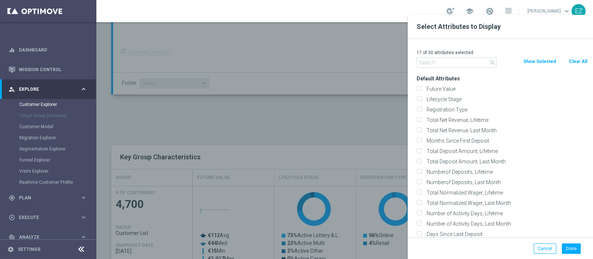
checkbox input "false"
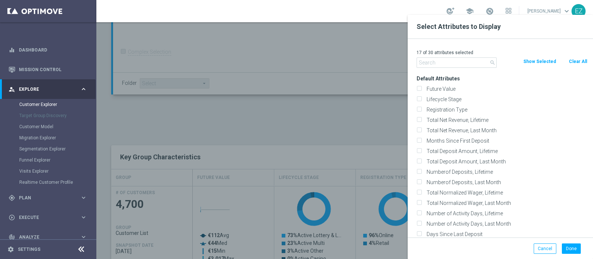
checkbox input "false"
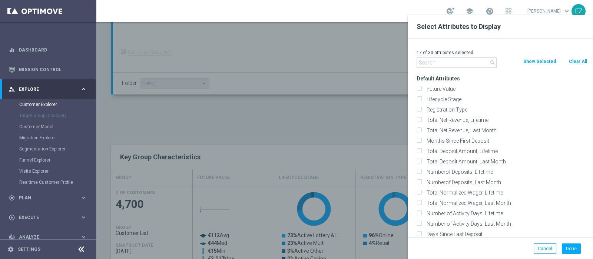
checkbox input "false"
click at [452, 97] on label "Lifecycle Stage" at bounding box center [506, 99] width 164 height 7
click at [422, 98] on input "Lifecycle Stage" at bounding box center [419, 100] width 5 height 5
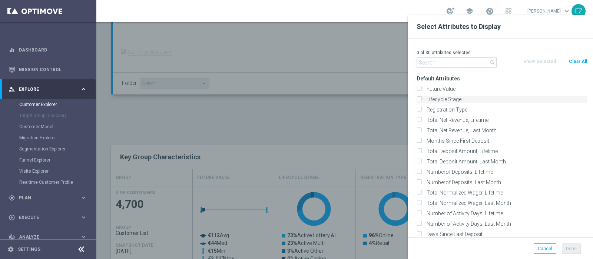
checkbox input "true"
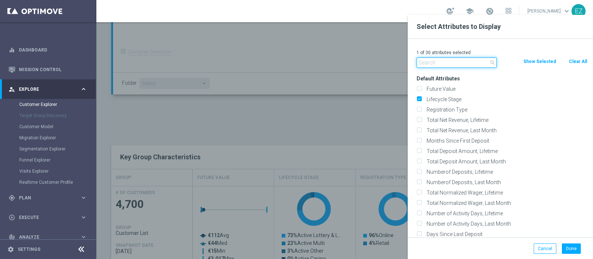
click at [454, 63] on input "text" at bounding box center [457, 62] width 80 height 10
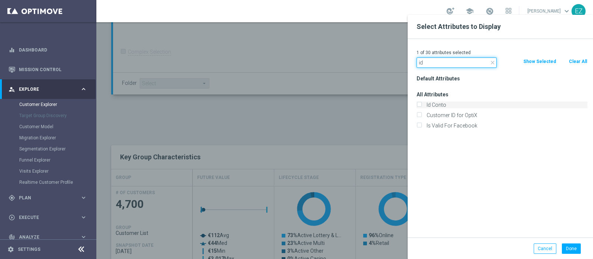
type input "id"
click at [430, 108] on div "Id Conto" at bounding box center [502, 105] width 182 height 10
click at [429, 105] on label "Id Conto" at bounding box center [506, 105] width 164 height 7
click at [419, 106] on input "Id Conto" at bounding box center [419, 105] width 5 height 5
checkbox input "true"
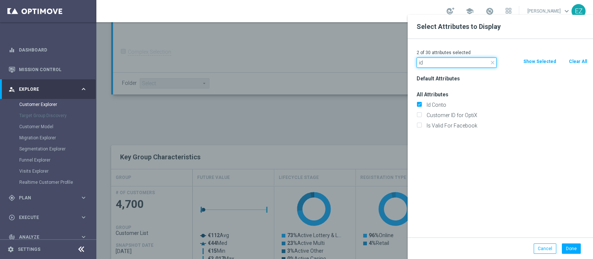
drag, startPoint x: 433, startPoint y: 62, endPoint x: 363, endPoint y: 62, distance: 69.7
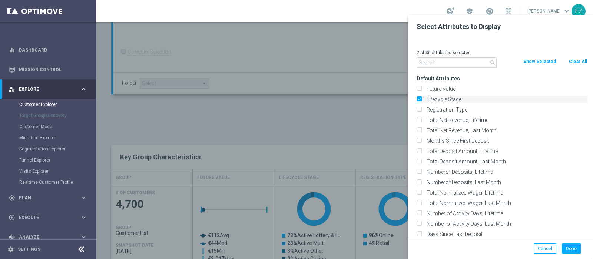
click at [424, 97] on label "Lifecycle Stage" at bounding box center [506, 99] width 164 height 7
click at [418, 98] on input "Lifecycle Stage" at bounding box center [419, 100] width 5 height 5
checkbox input "false"
click at [432, 60] on input "text" at bounding box center [457, 62] width 80 height 10
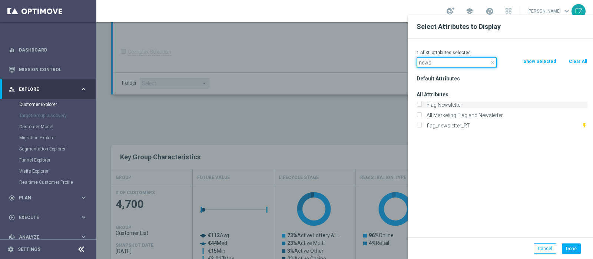
type input "news"
click at [446, 103] on label "Flag Newsletter" at bounding box center [506, 105] width 164 height 7
click at [422, 103] on input "Flag Newsletter" at bounding box center [419, 105] width 5 height 5
checkbox input "true"
click at [573, 246] on button "Done" at bounding box center [571, 249] width 19 height 10
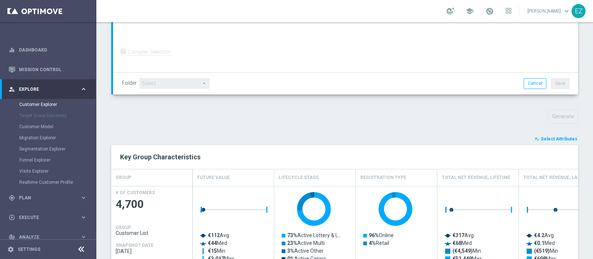
type input "Search"
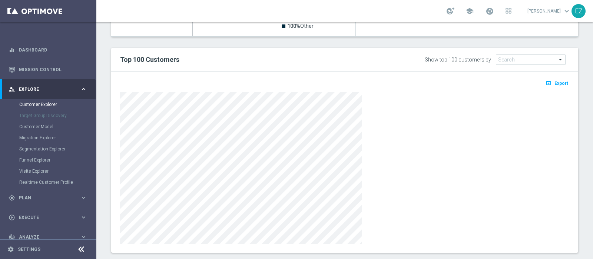
scroll to position [422, 0]
click at [546, 80] on icon "open_in_browser" at bounding box center [550, 83] width 8 height 6
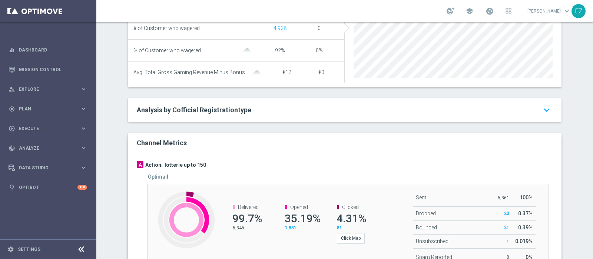
scroll to position [425, 0]
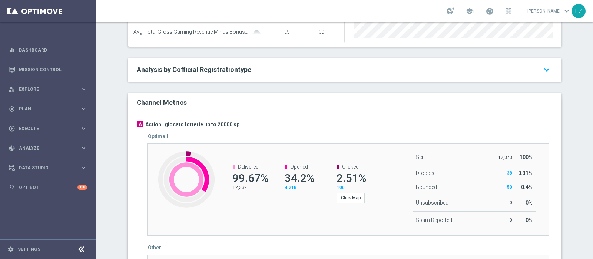
scroll to position [388, 0]
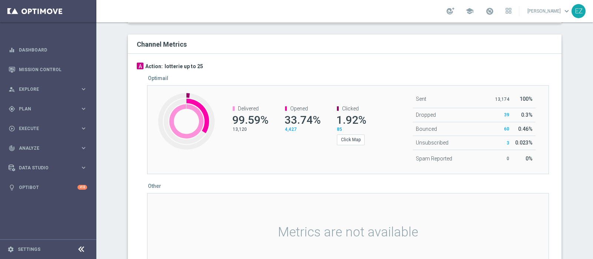
scroll to position [460, 0]
